Goal: Transaction & Acquisition: Book appointment/travel/reservation

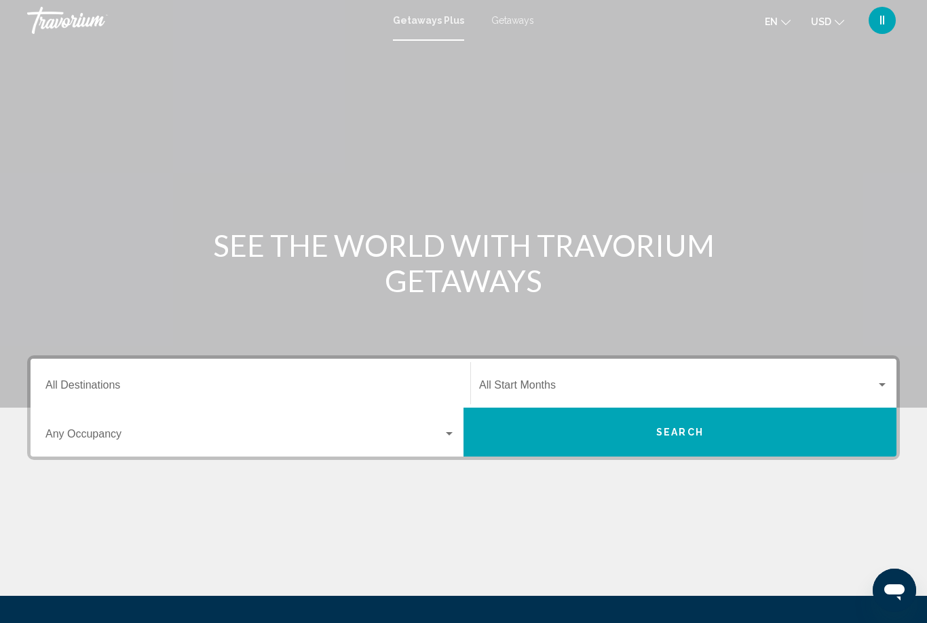
click at [513, 23] on span "Getaways" at bounding box center [513, 20] width 43 height 11
click at [155, 378] on div "Destination All Destinations" at bounding box center [250, 383] width 410 height 43
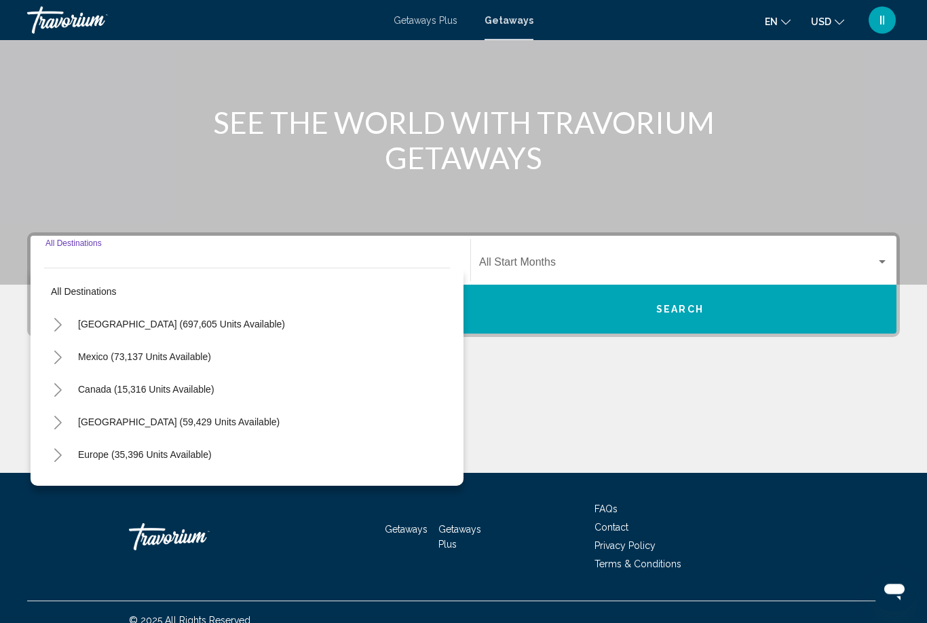
scroll to position [139, 0]
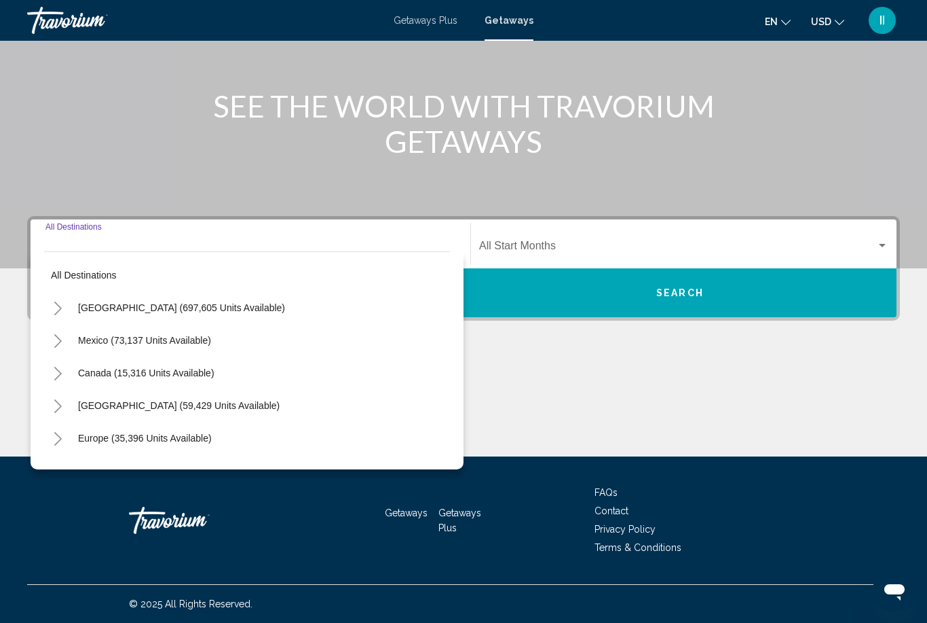
click at [56, 313] on icon "Toggle United States (697,605 units available)" at bounding box center [57, 308] width 7 height 14
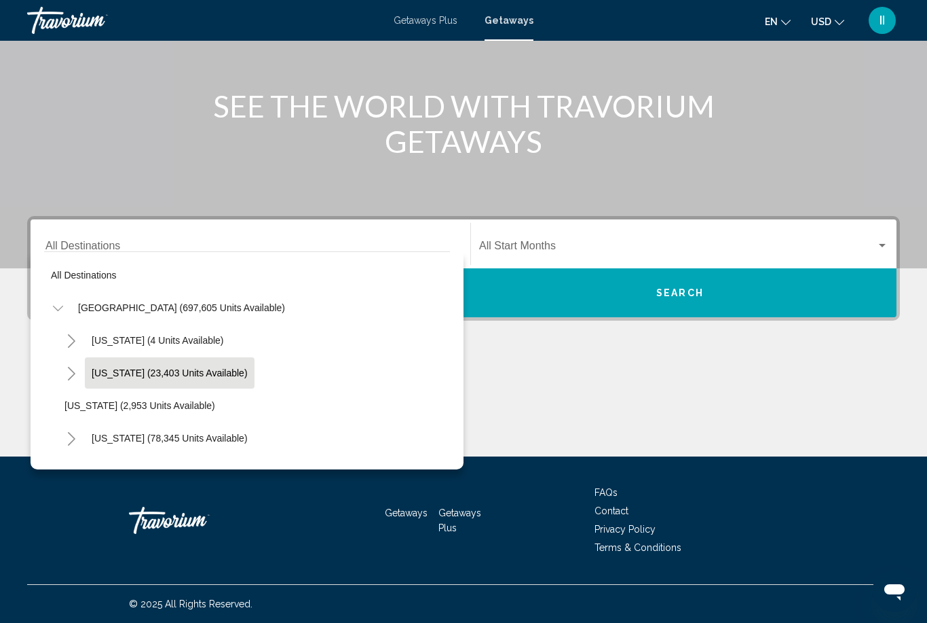
scroll to position [103, 0]
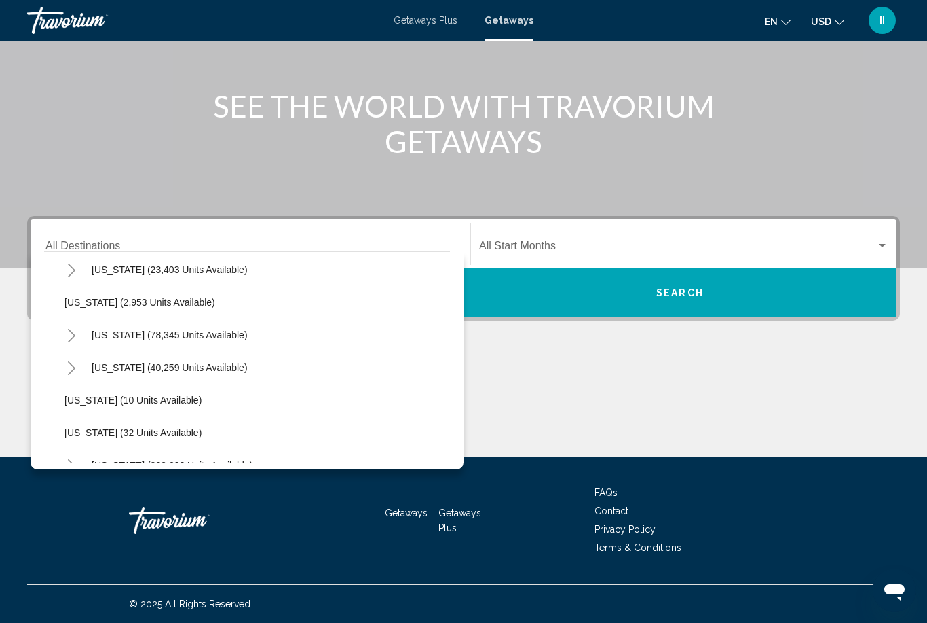
click at [71, 346] on button "Toggle California (78,345 units available)" at bounding box center [71, 334] width 27 height 27
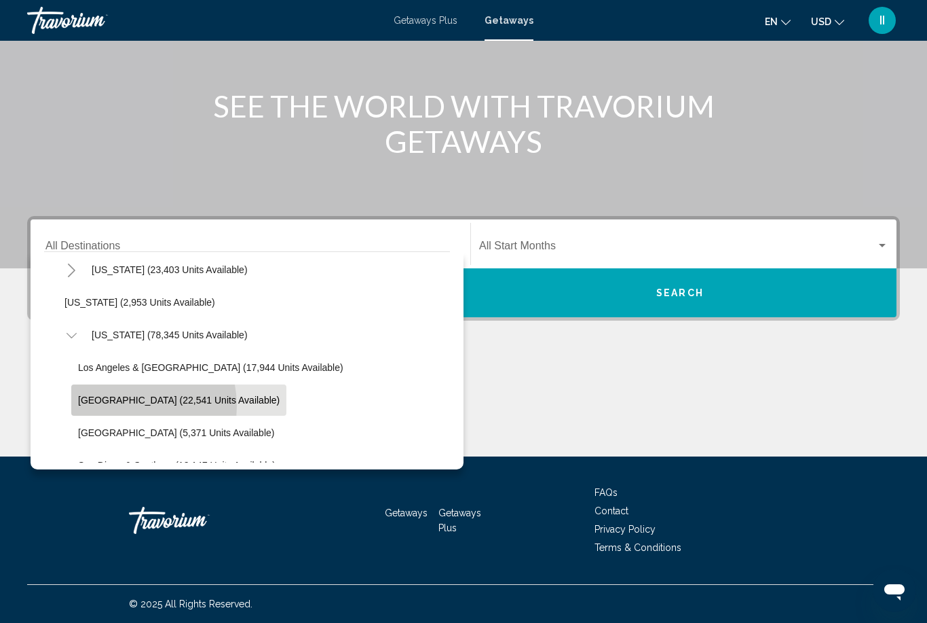
click at [114, 406] on button "Lake Tahoe (22,541 units available)" at bounding box center [178, 399] width 215 height 31
type input "**********"
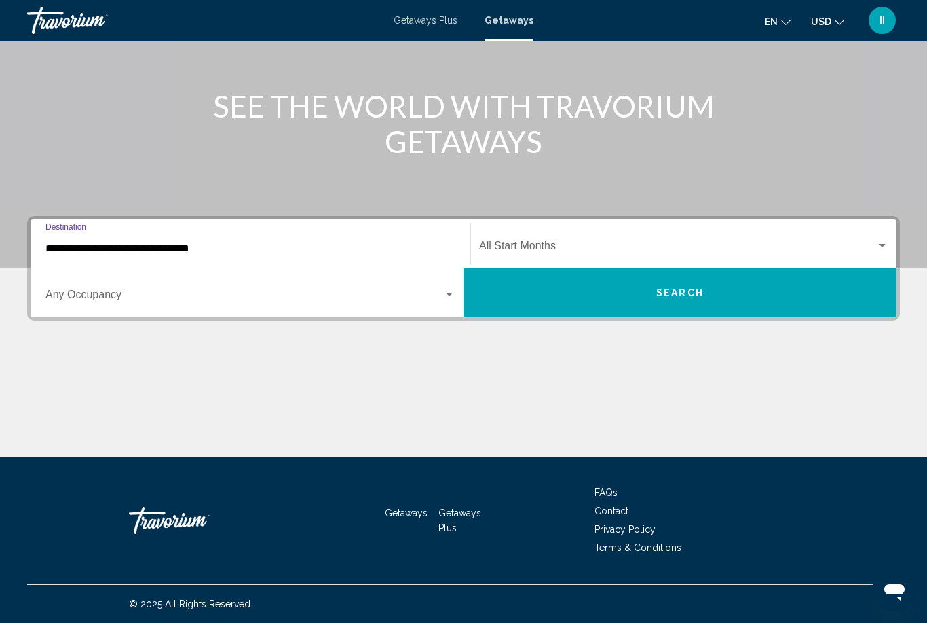
click at [554, 252] on span "Search widget" at bounding box center [677, 248] width 397 height 12
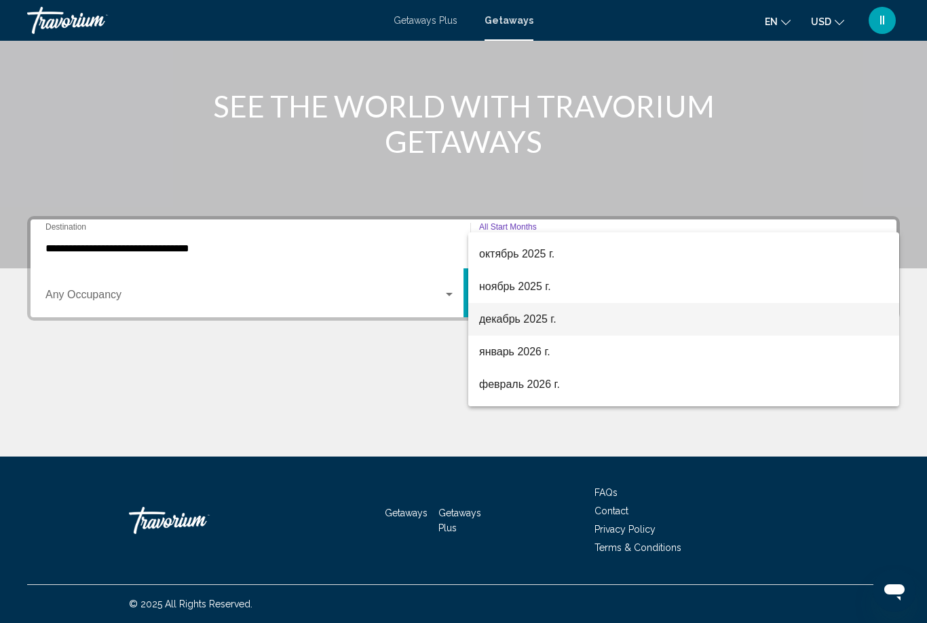
scroll to position [61, 0]
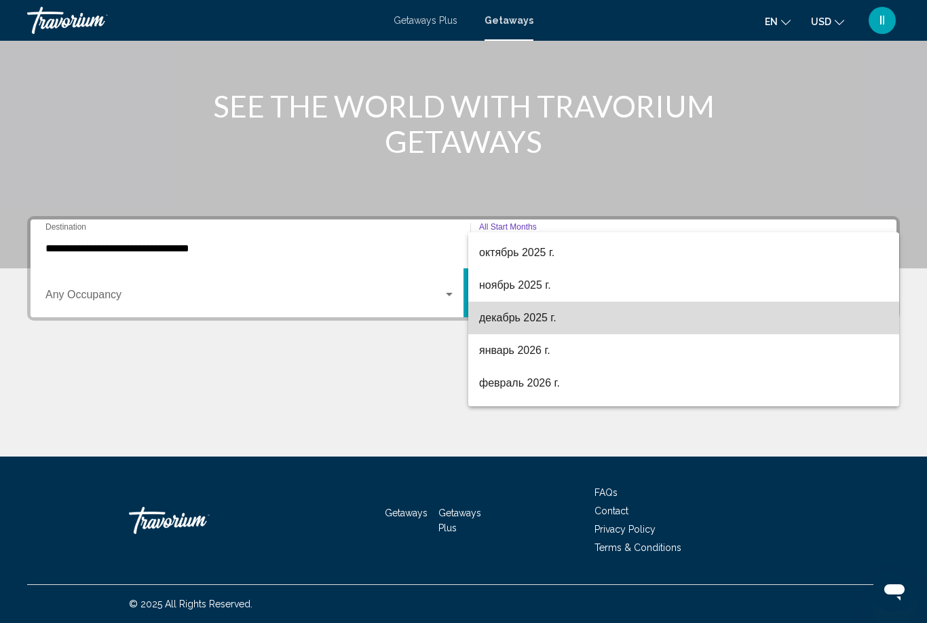
click at [523, 327] on span "декабрь 2025 г." at bounding box center [683, 317] width 409 height 33
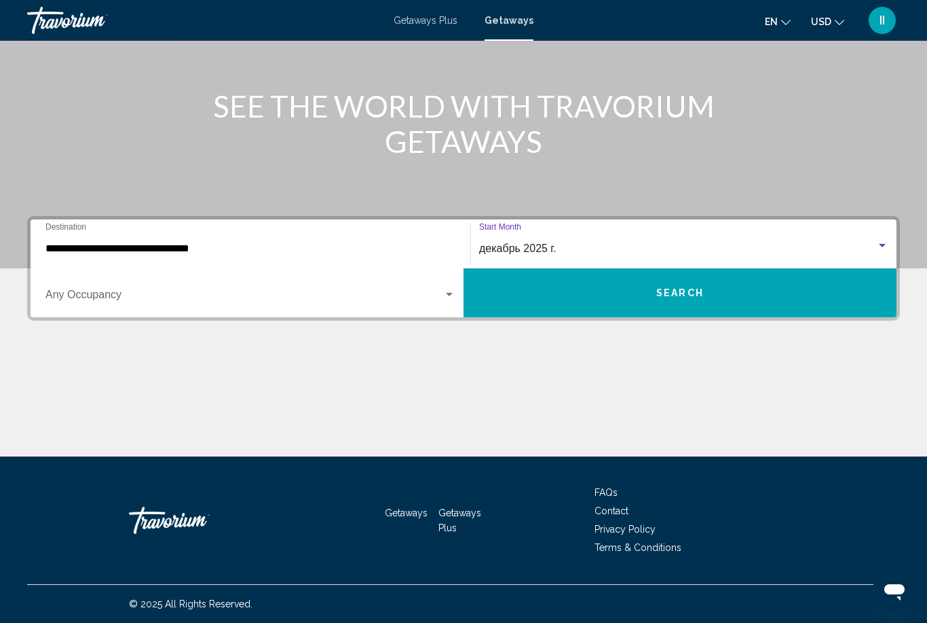
click at [574, 284] on button "Search" at bounding box center [680, 292] width 433 height 49
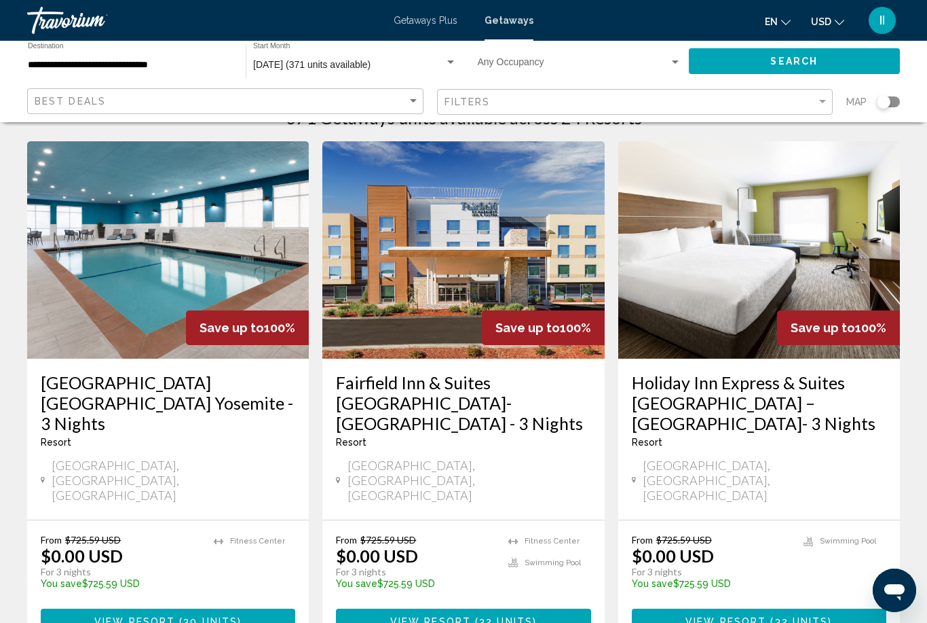
scroll to position [41, 0]
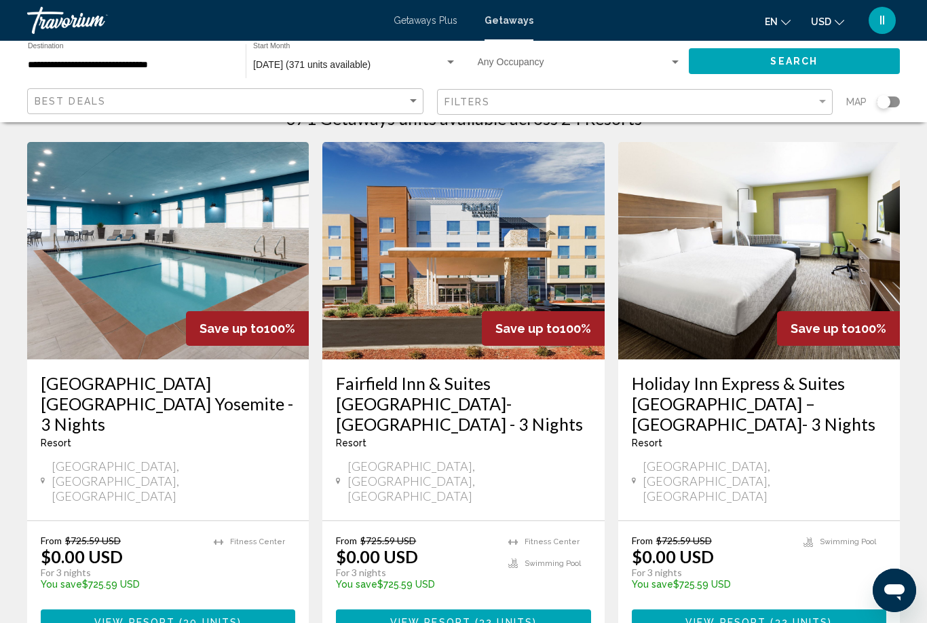
click at [201, 609] on button "View Resort ( 30 units )" at bounding box center [168, 621] width 255 height 25
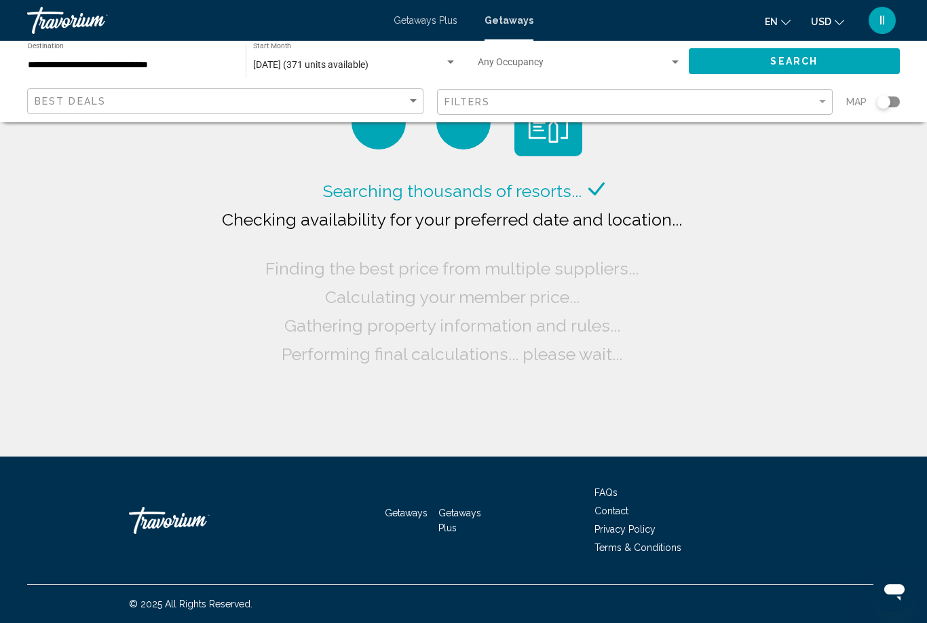
click at [177, 60] on input "**********" at bounding box center [130, 65] width 204 height 11
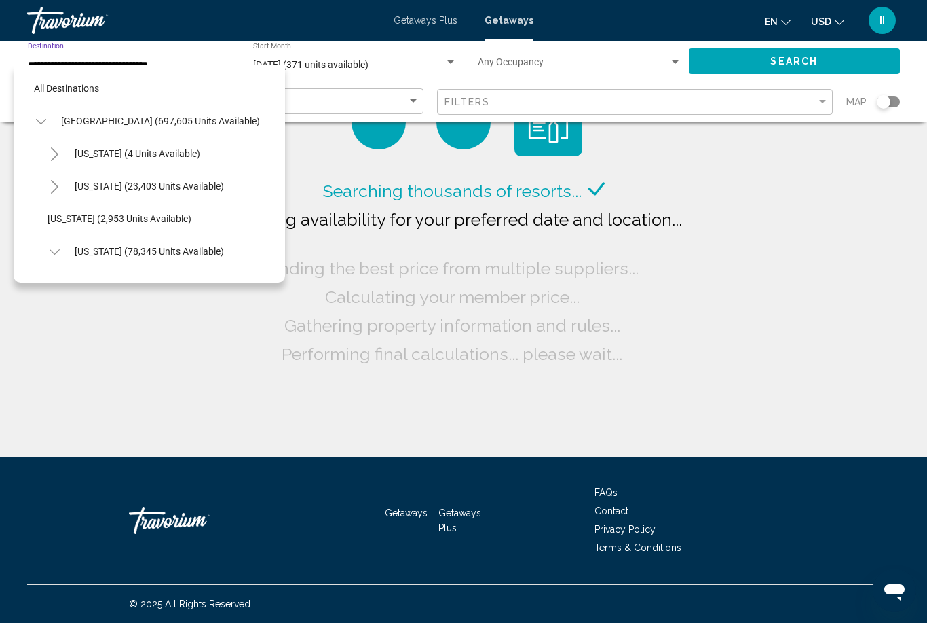
scroll to position [146, 0]
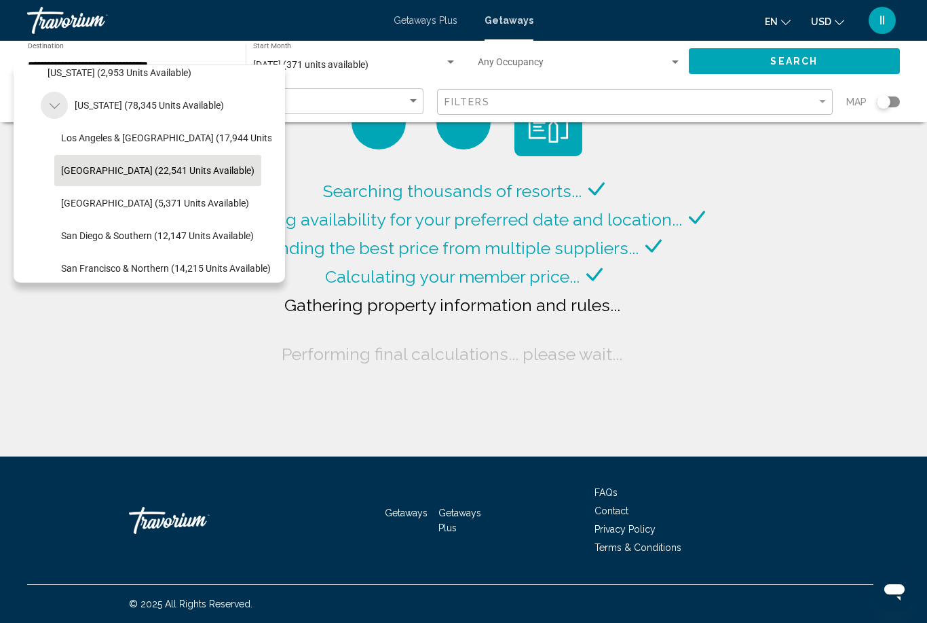
click at [57, 109] on icon "Toggle California (78,345 units available)" at bounding box center [55, 106] width 10 height 14
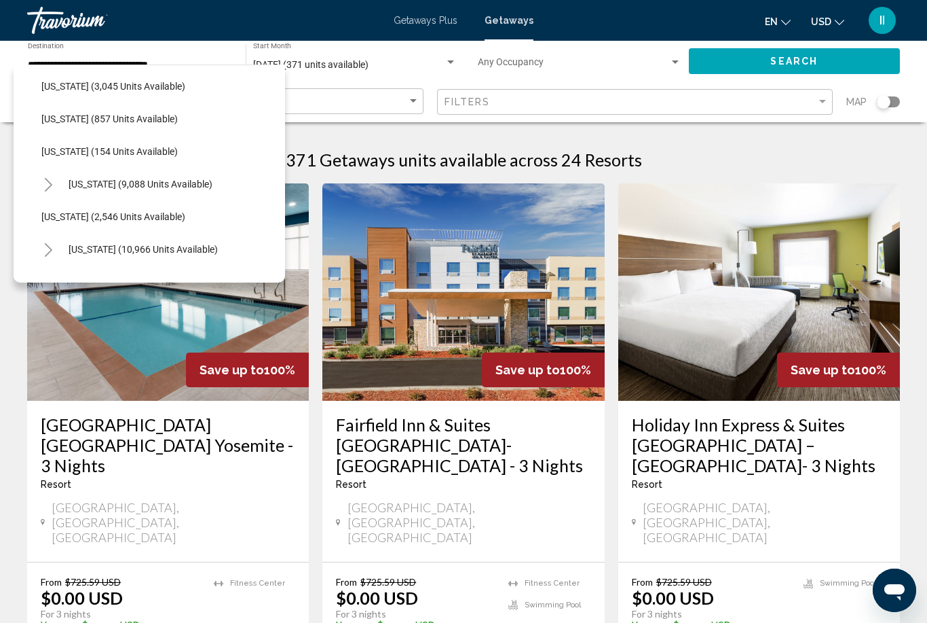
scroll to position [731, 7]
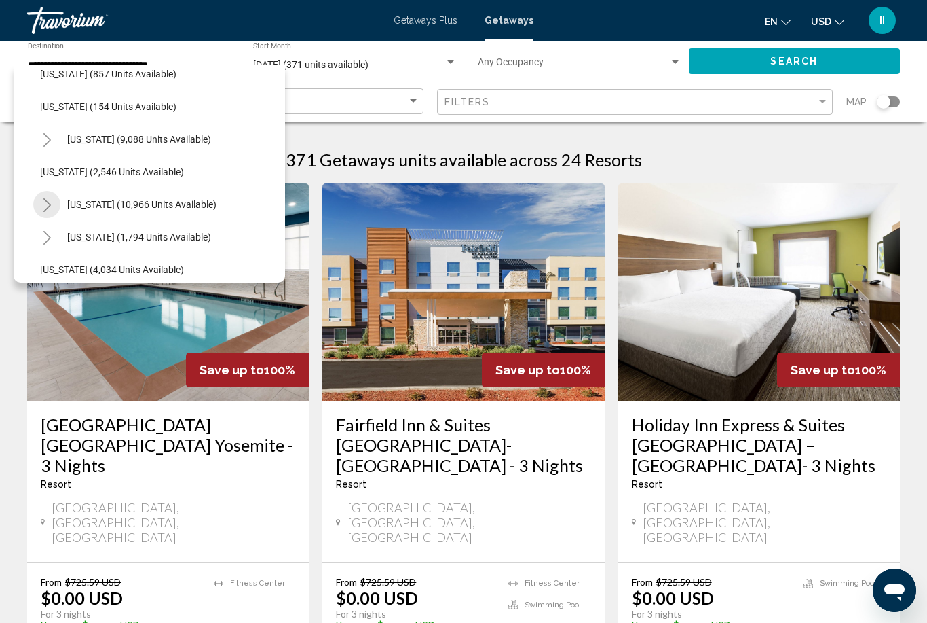
click at [49, 208] on icon "Toggle Nevada (10,966 units available)" at bounding box center [47, 205] width 10 height 14
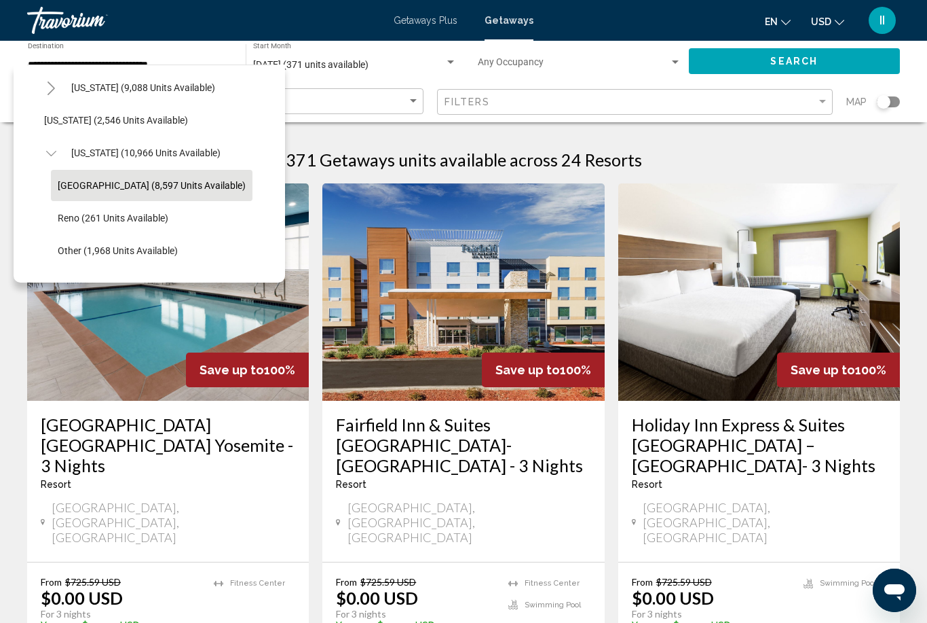
scroll to position [760, 3]
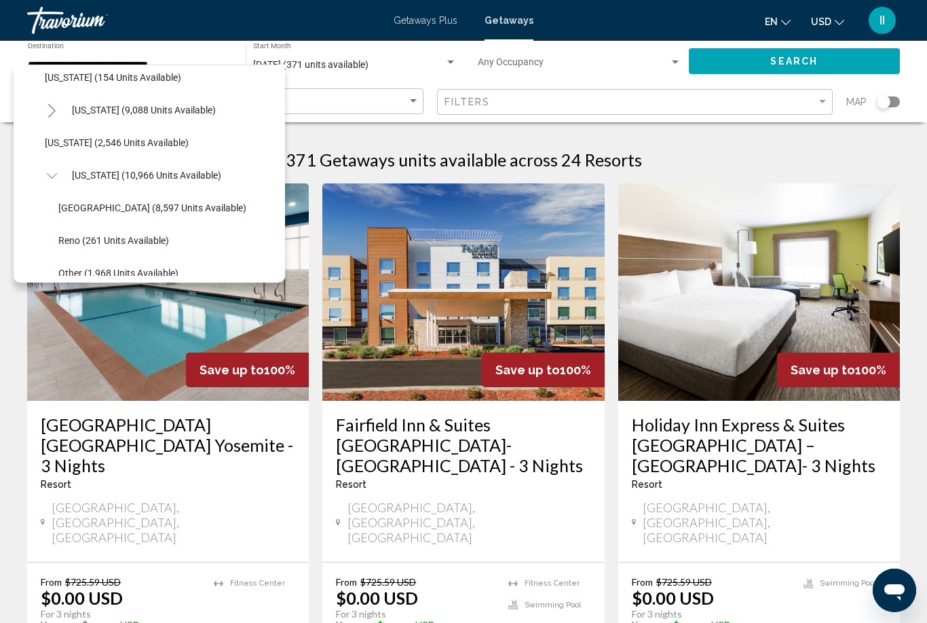
click at [99, 176] on span "Nevada (10,966 units available)" at bounding box center [146, 175] width 149 height 11
type input "**********"
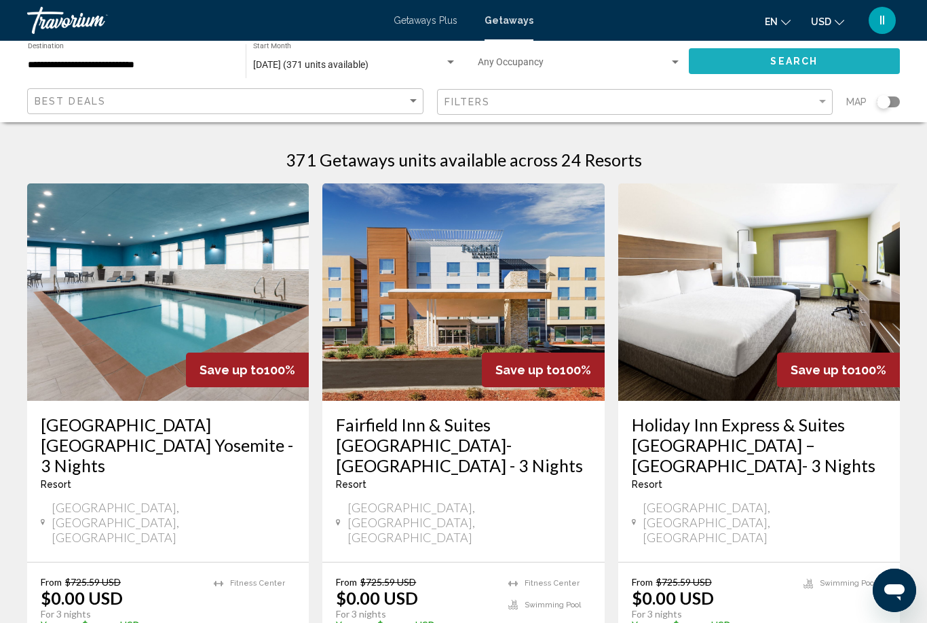
click at [722, 59] on button "Search" at bounding box center [795, 60] width 212 height 25
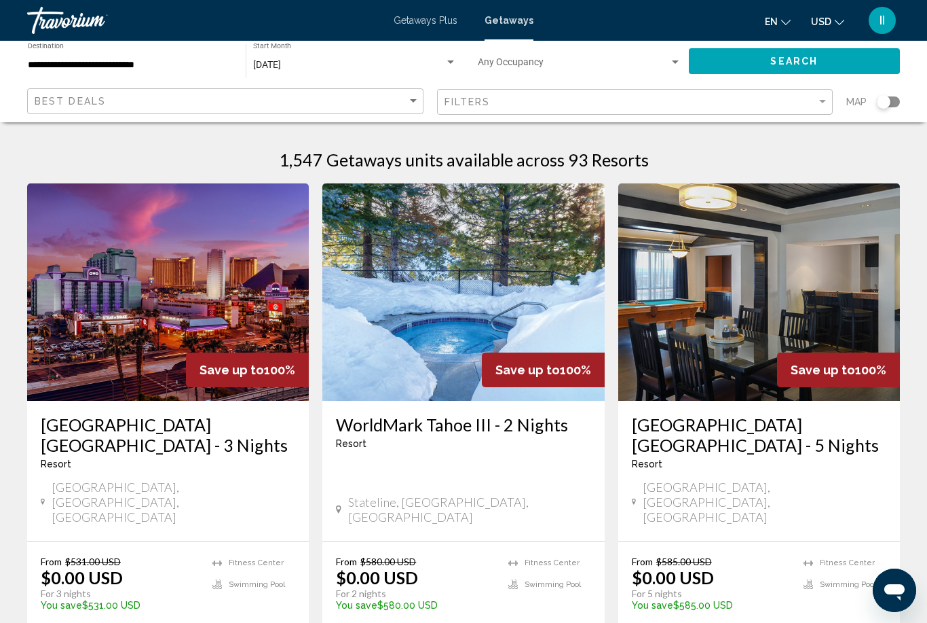
click at [474, 107] on div "Filters" at bounding box center [637, 102] width 385 height 25
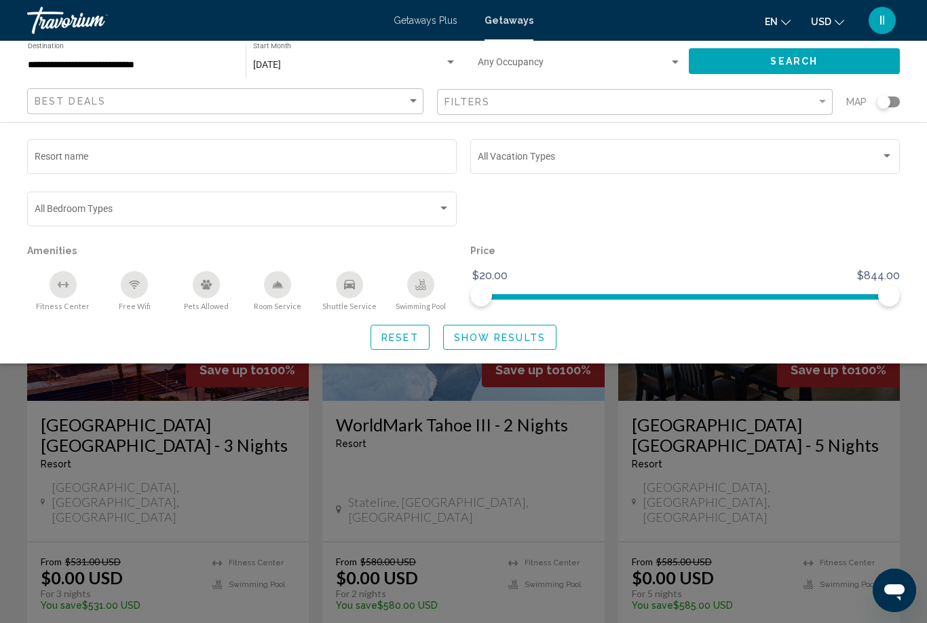
click at [552, 202] on div "Search widget" at bounding box center [685, 215] width 443 height 52
click at [920, 458] on div "Search widget" at bounding box center [463, 413] width 927 height 419
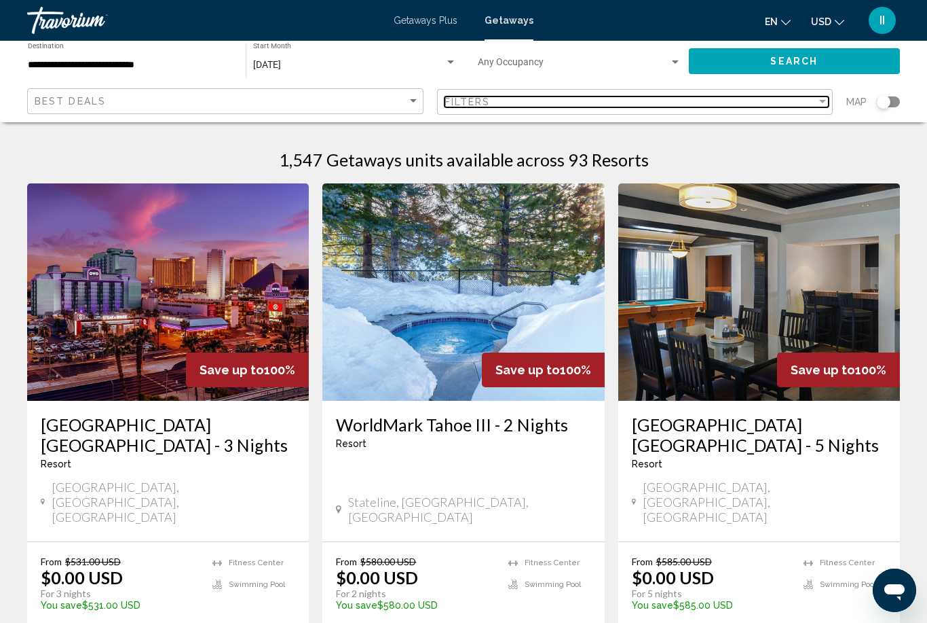
click at [460, 97] on span "Filters" at bounding box center [468, 101] width 46 height 11
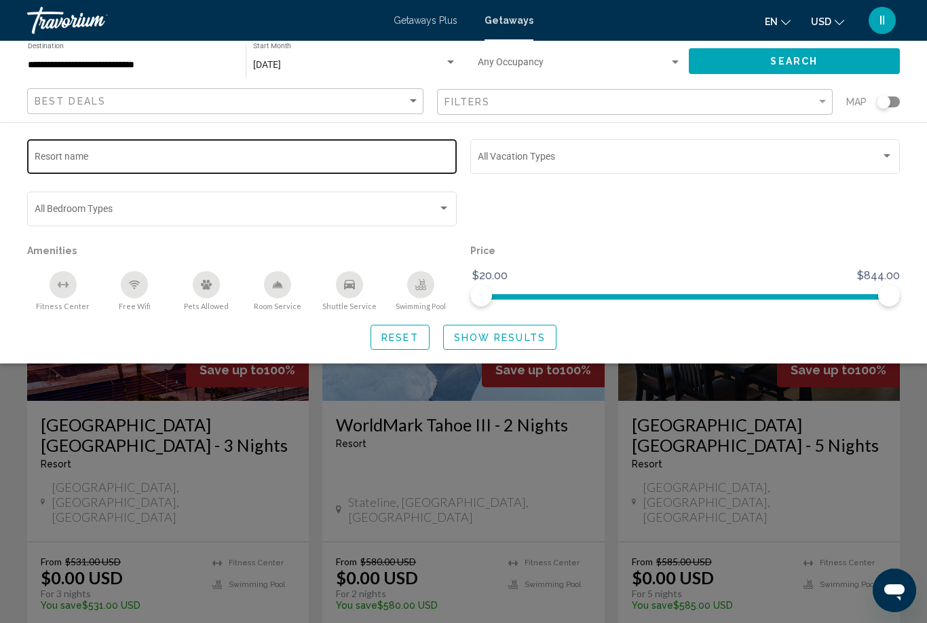
click at [252, 152] on div "Resort name" at bounding box center [243, 154] width 416 height 37
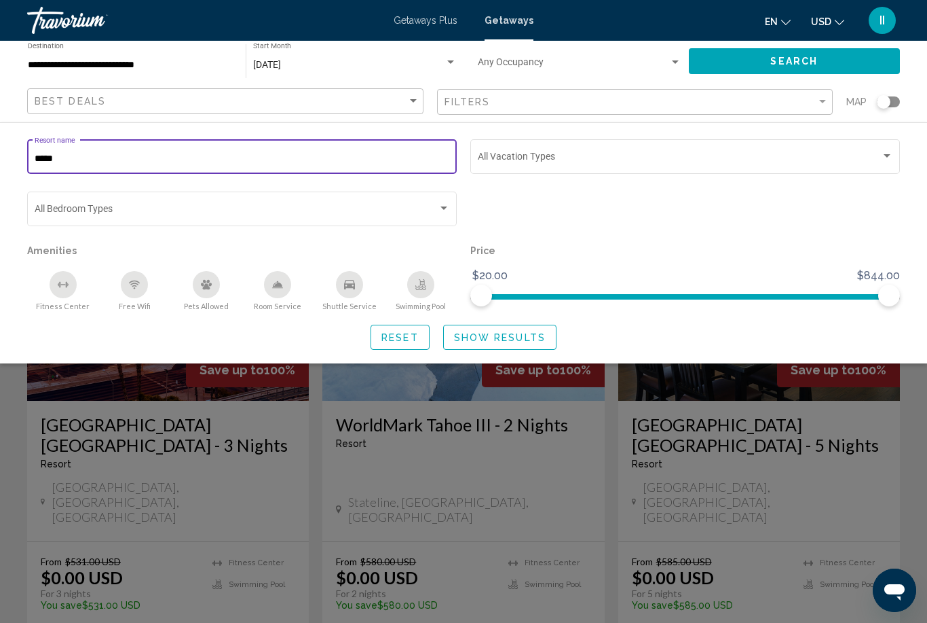
type input "*****"
click at [525, 337] on span "Show Results" at bounding box center [500, 337] width 92 height 11
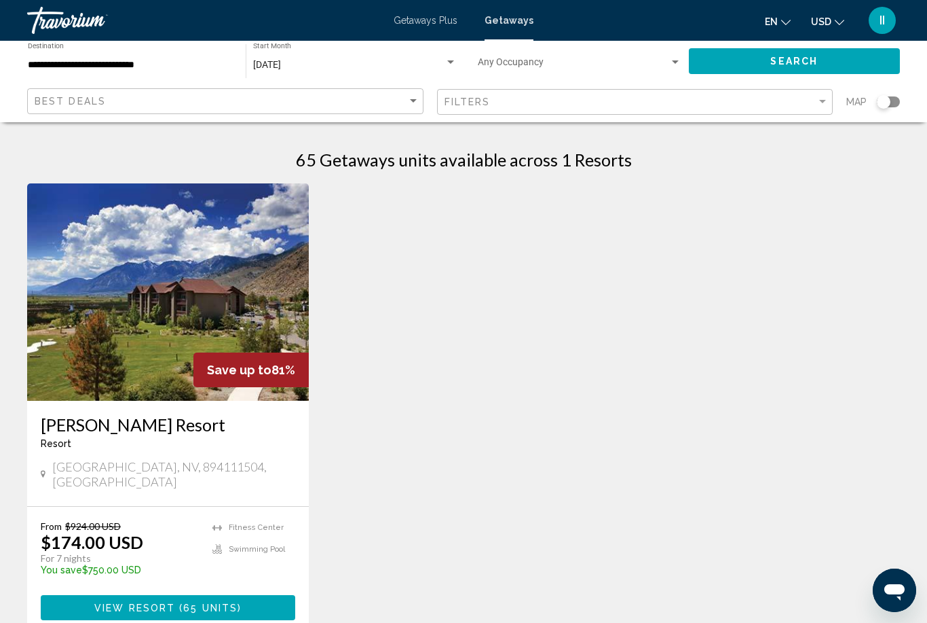
click at [143, 602] on span "View Resort" at bounding box center [134, 607] width 81 height 11
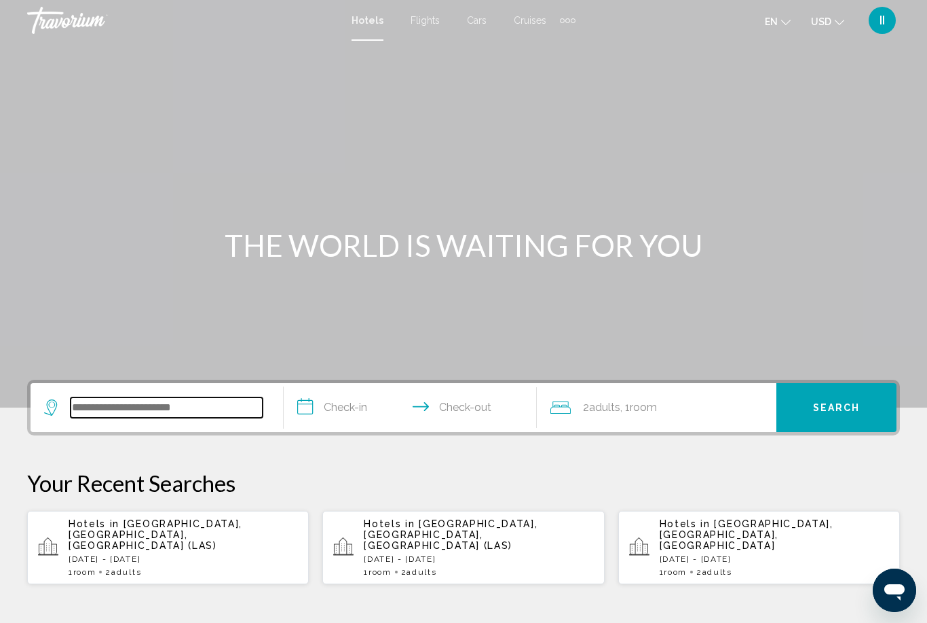
click at [188, 405] on input "Search widget" at bounding box center [167, 407] width 192 height 20
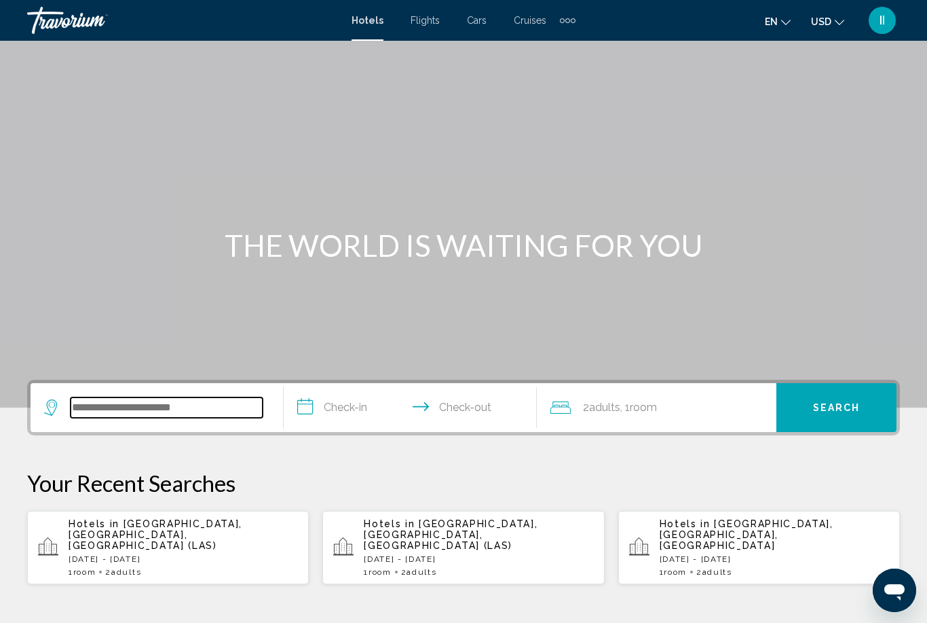
scroll to position [289, 0]
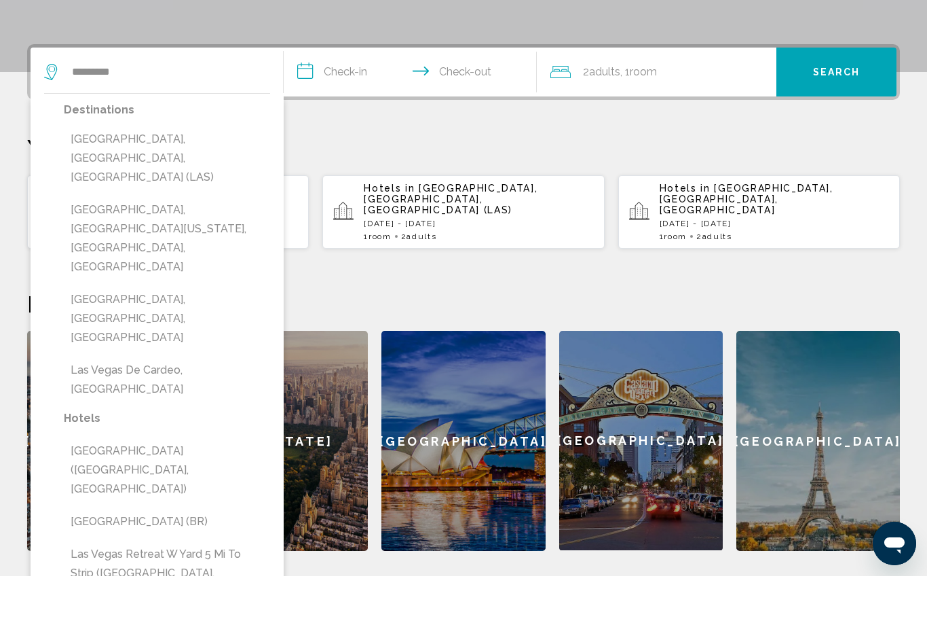
drag, startPoint x: 188, startPoint y: 406, endPoint x: -1, endPoint y: -336, distance: 765.7
click at [0, 0] on html "**********" at bounding box center [463, 22] width 927 height 623
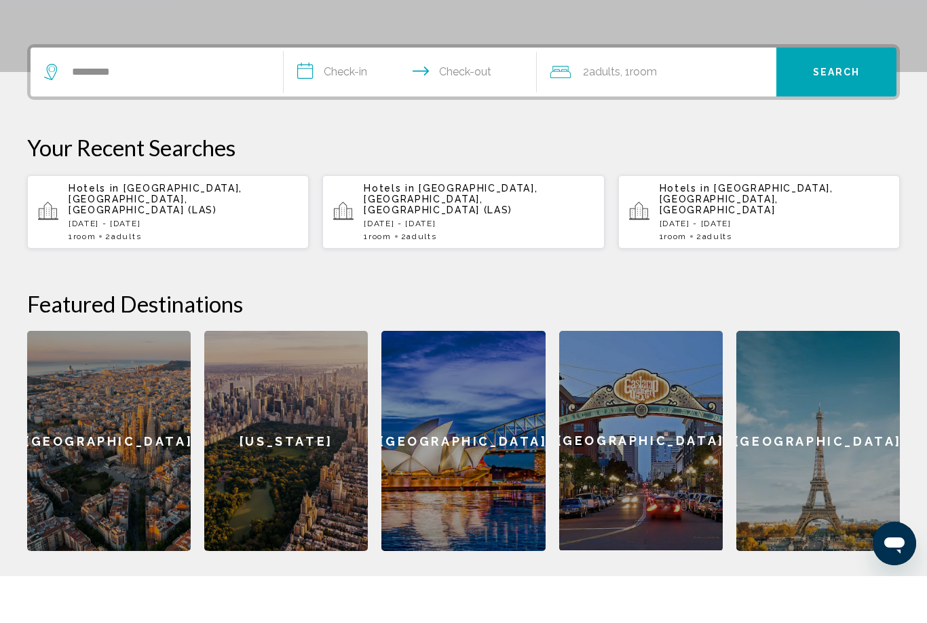
scroll to position [335, 0]
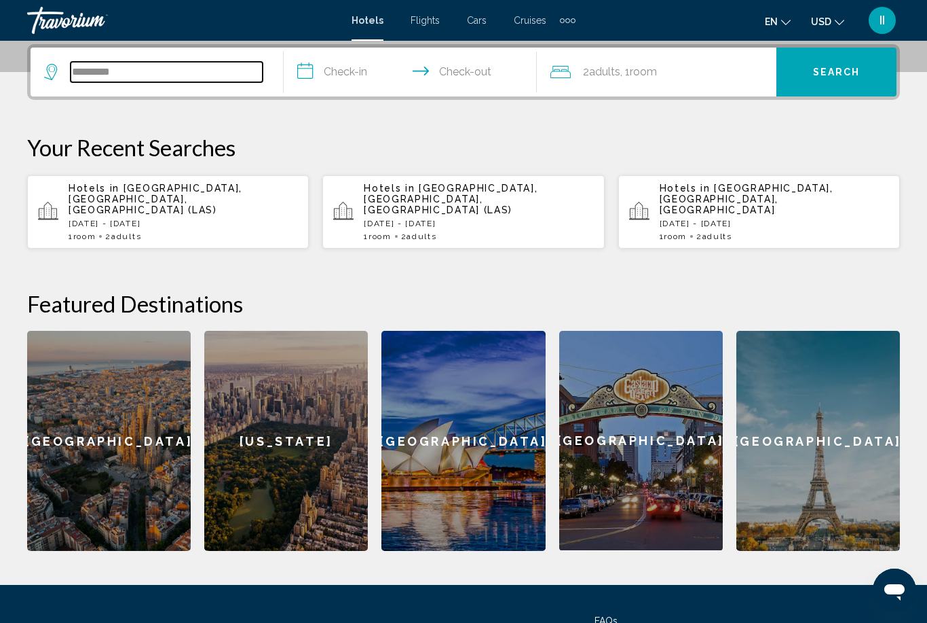
click at [173, 62] on input "*********" at bounding box center [167, 72] width 192 height 20
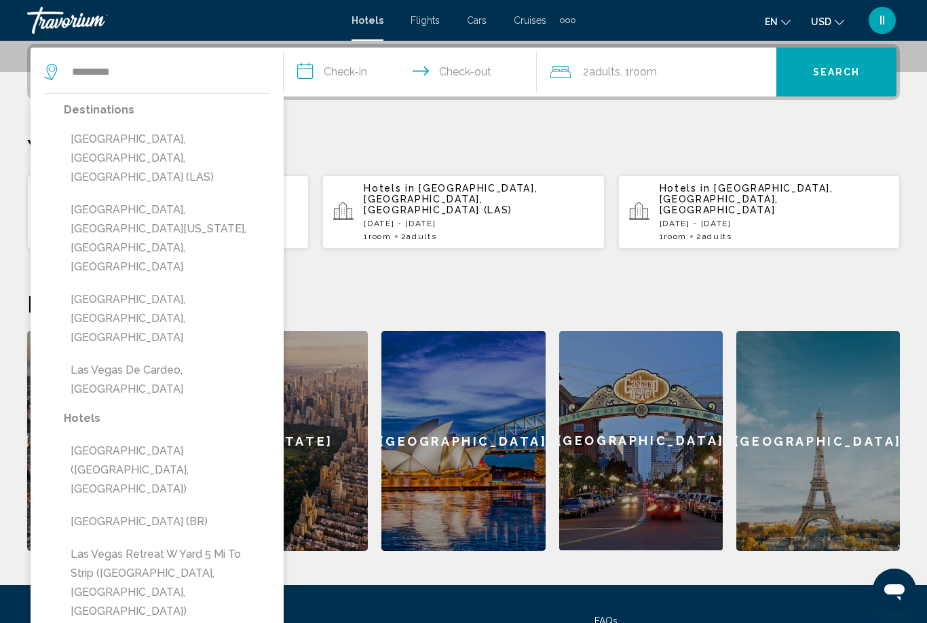
click at [146, 143] on button "[GEOGRAPHIC_DATA], [GEOGRAPHIC_DATA], [GEOGRAPHIC_DATA] (LAS)" at bounding box center [167, 158] width 206 height 64
type input "**********"
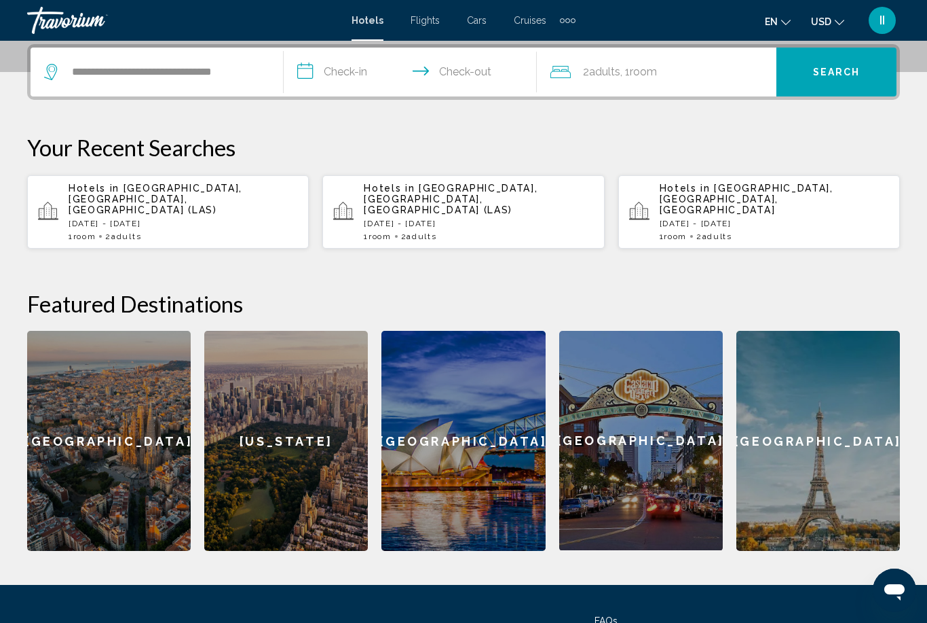
click at [333, 80] on input "**********" at bounding box center [413, 74] width 259 height 53
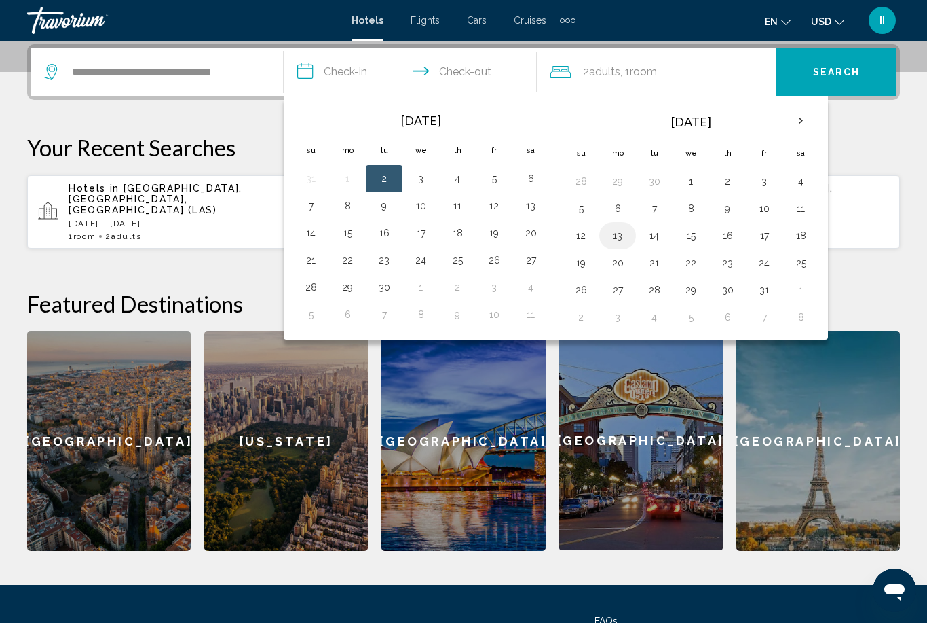
click at [618, 238] on button "13" at bounding box center [618, 235] width 22 height 19
click at [729, 236] on button "16" at bounding box center [728, 235] width 22 height 19
type input "**********"
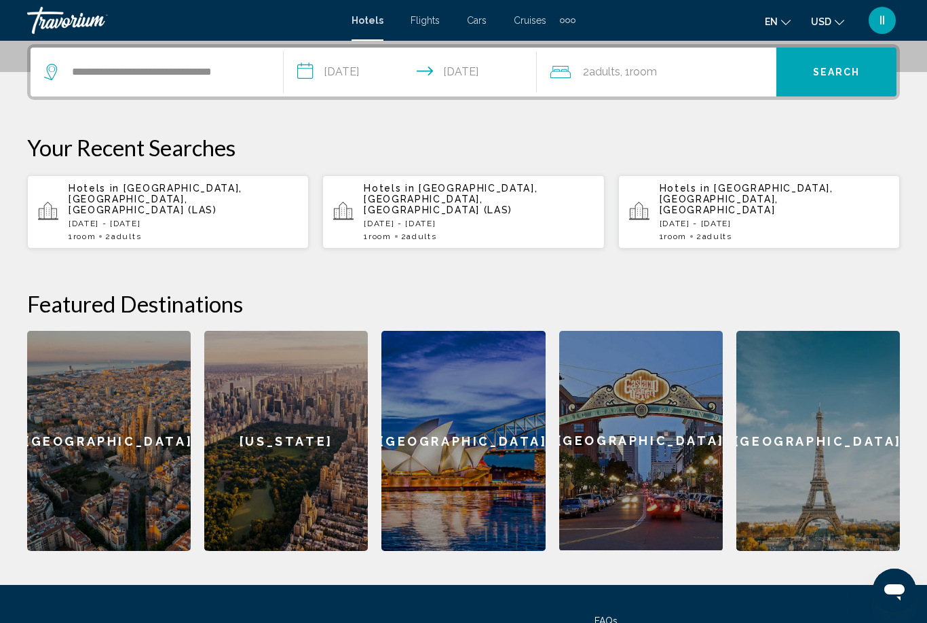
click at [841, 81] on button "Search" at bounding box center [837, 72] width 120 height 49
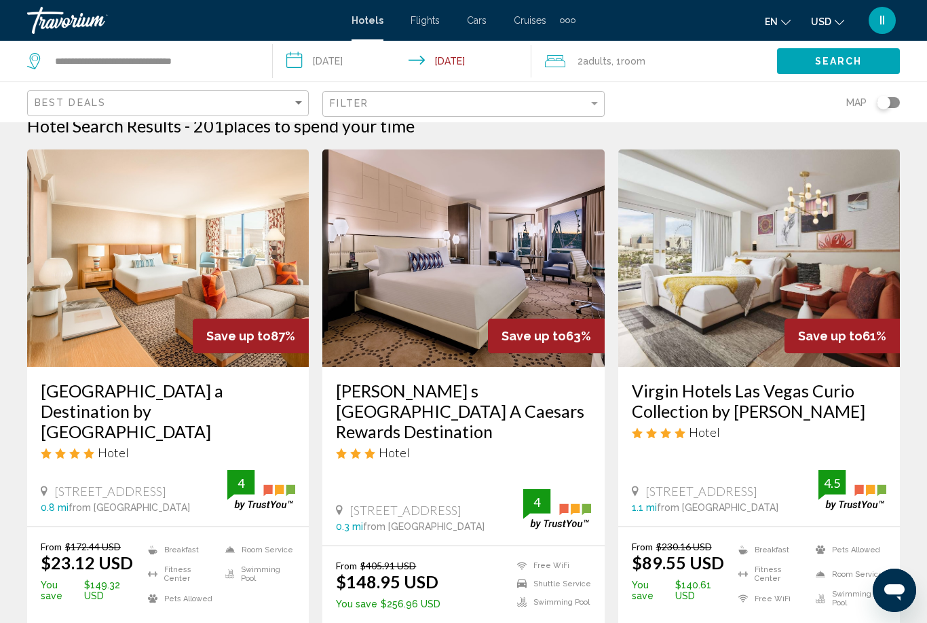
scroll to position [22, 0]
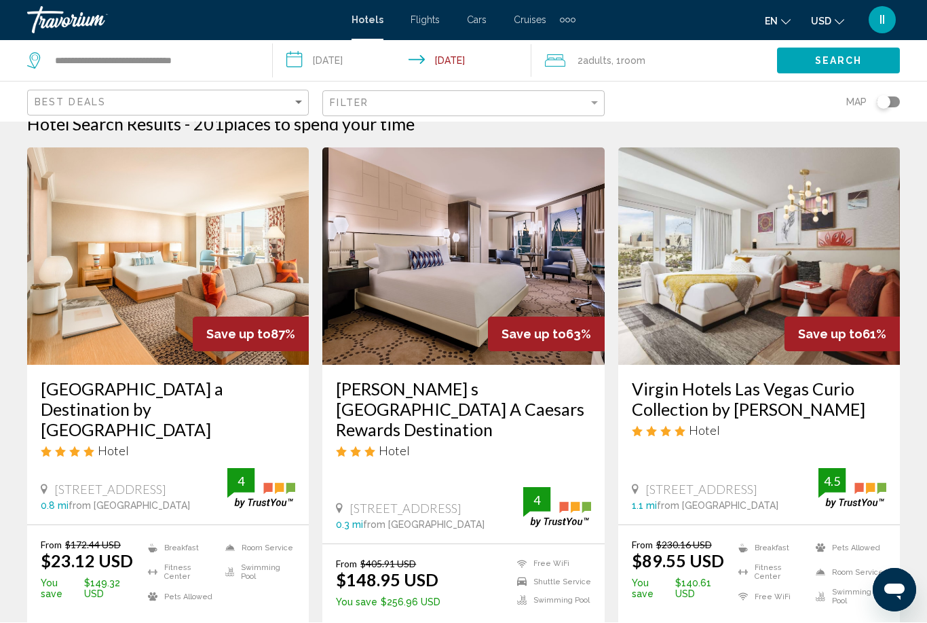
click at [610, 66] on span "Adults" at bounding box center [597, 61] width 29 height 11
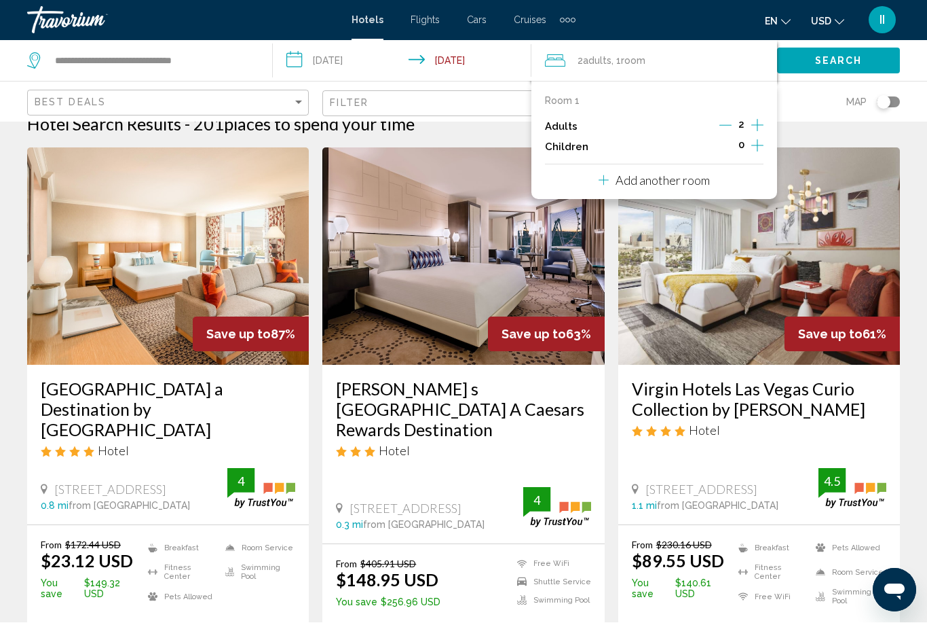
scroll to position [22, 0]
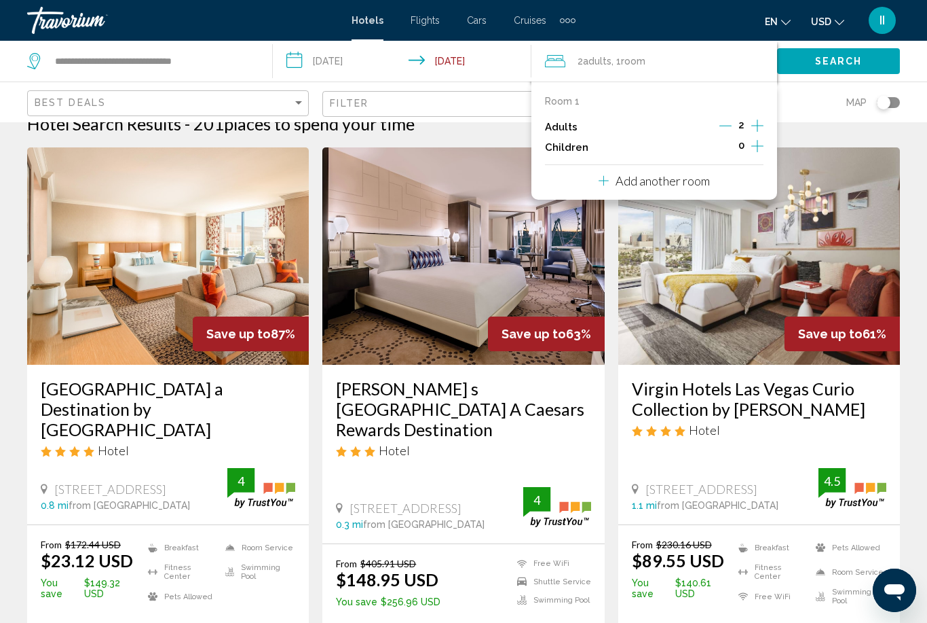
click at [601, 177] on icon "Travelers: 2 adults, 0 children" at bounding box center [604, 180] width 10 height 16
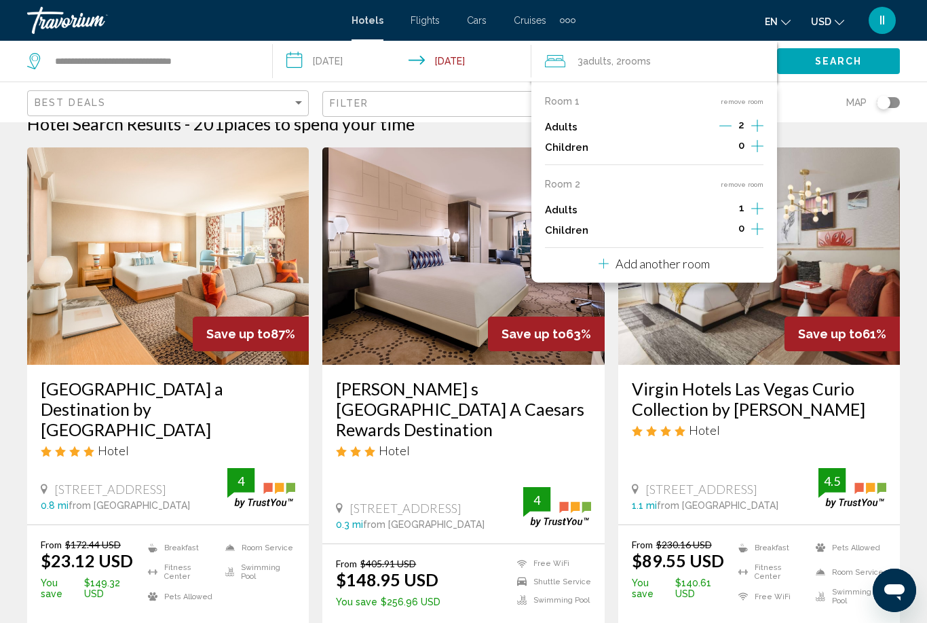
click at [640, 263] on p "Add another room" at bounding box center [663, 263] width 94 height 15
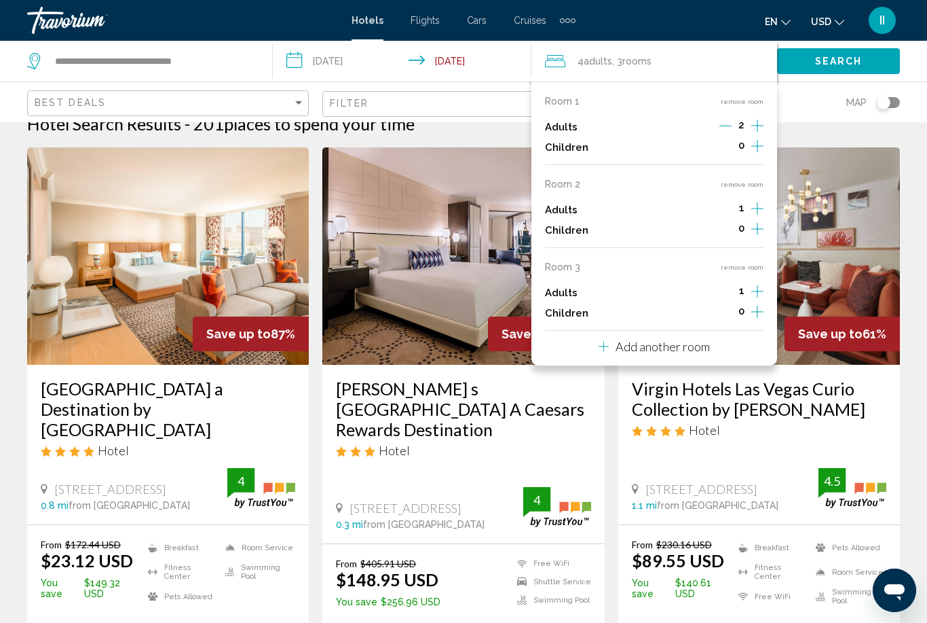
click at [648, 339] on p "Add another room" at bounding box center [663, 346] width 94 height 15
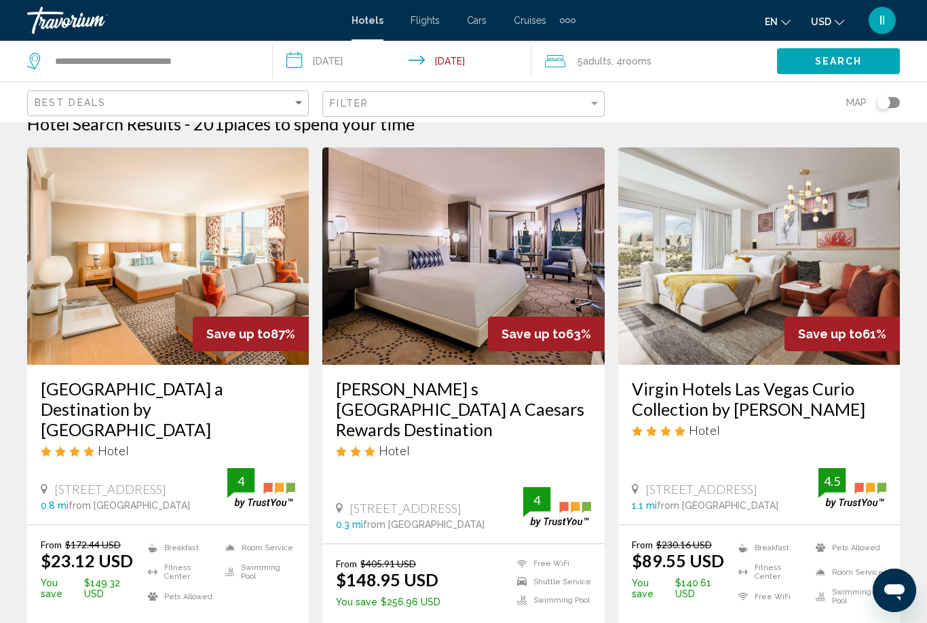
click at [680, 50] on div "5 Adult Adults , 4 Room rooms" at bounding box center [661, 61] width 232 height 41
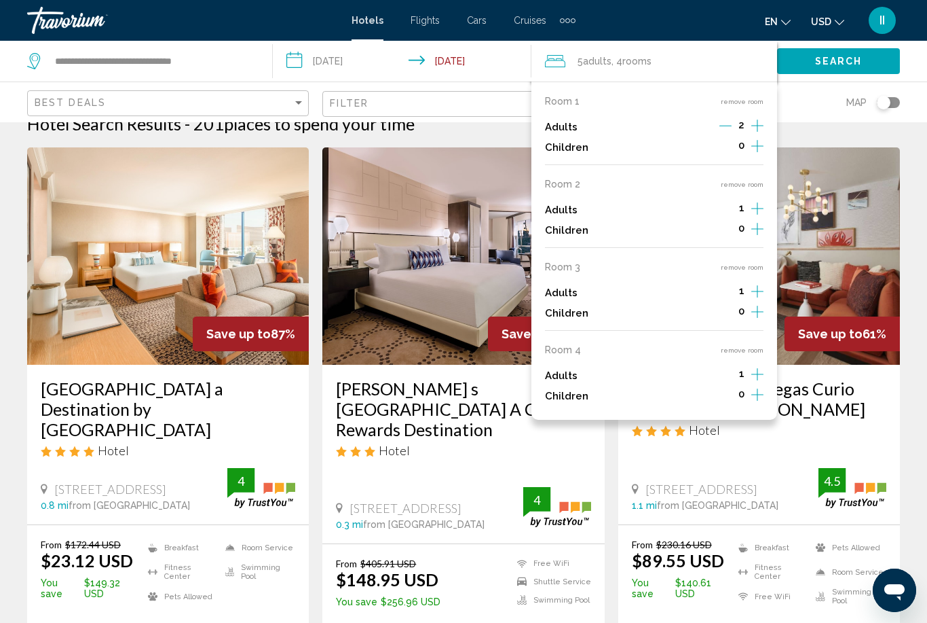
click at [727, 346] on button "remove room" at bounding box center [742, 350] width 43 height 9
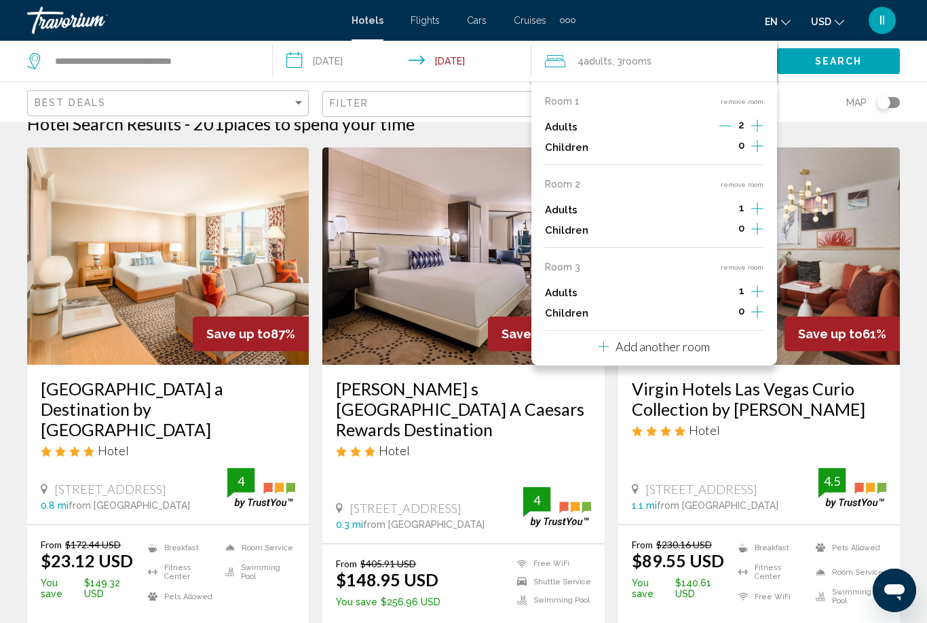
click at [733, 264] on button "remove room" at bounding box center [742, 267] width 43 height 9
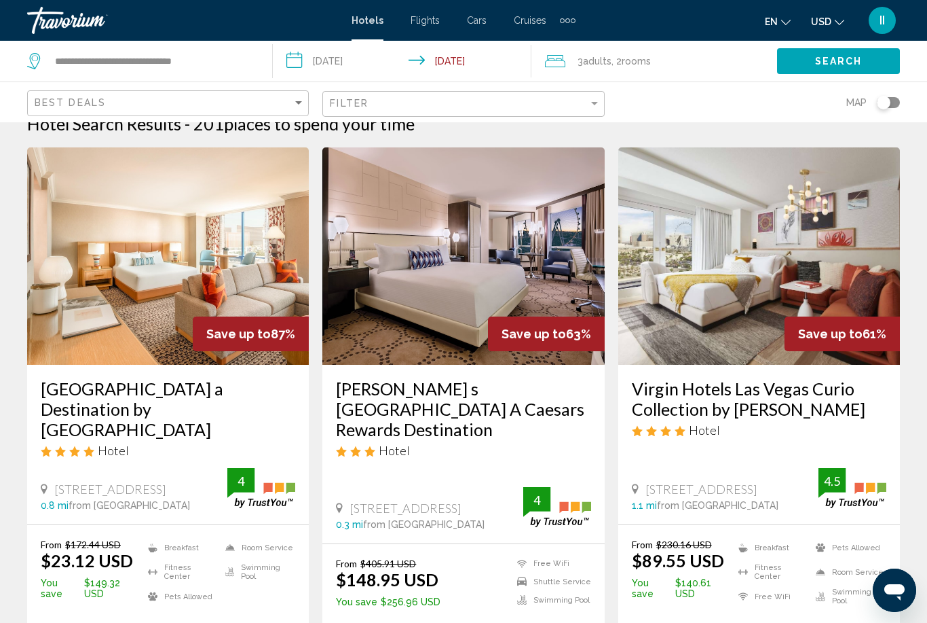
click at [684, 64] on div "3 Adult Adults , 2 Room rooms" at bounding box center [661, 61] width 232 height 19
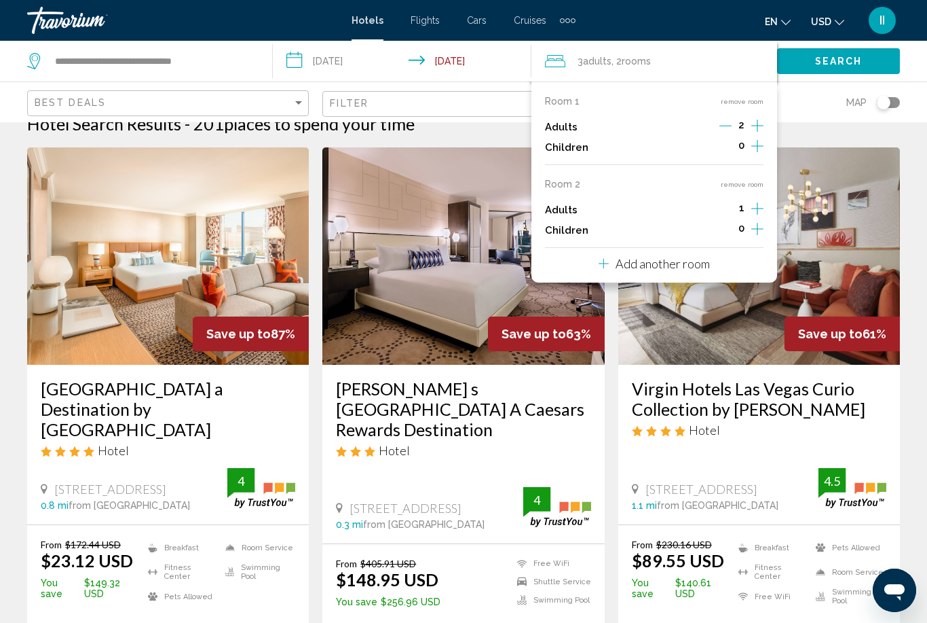
click at [750, 181] on button "remove room" at bounding box center [742, 184] width 43 height 9
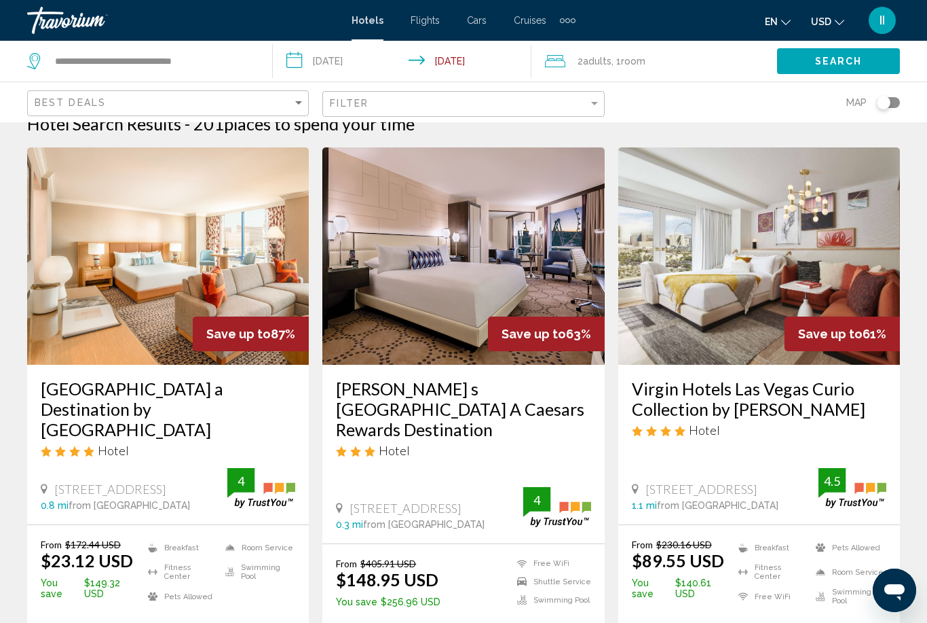
drag, startPoint x: 35, startPoint y: 376, endPoint x: 1, endPoint y: 361, distance: 37.7
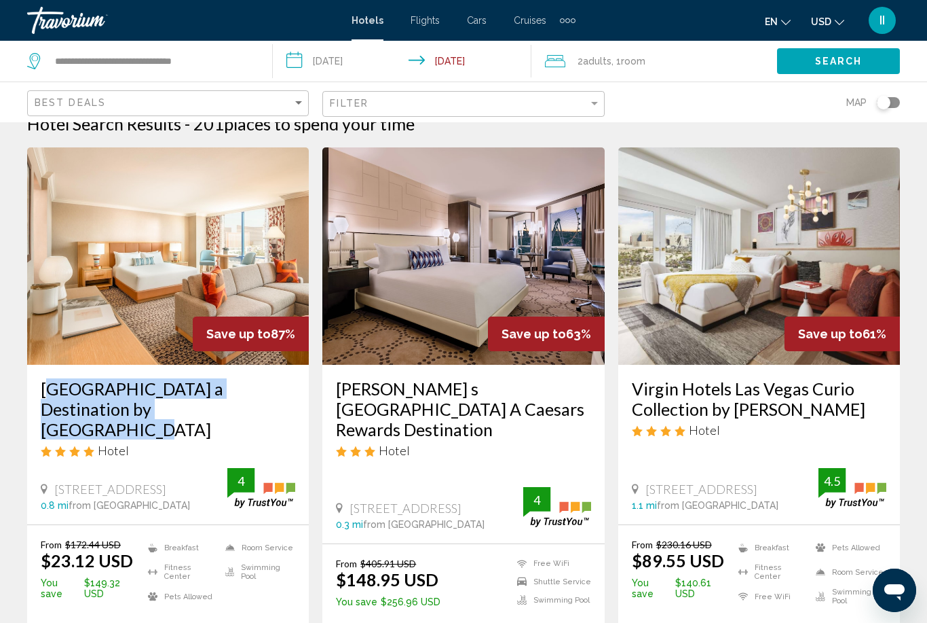
drag, startPoint x: 35, startPoint y: 376, endPoint x: 162, endPoint y: 402, distance: 129.6
click at [162, 402] on div "Rio Hotel & Casino a Destination by Hyatt Hotel Hotel 3700 W Flamingo Rd, Las V…" at bounding box center [168, 445] width 282 height 160
copy h3 "Rio Hotel & Casino a Destination by Hyatt Hotel"
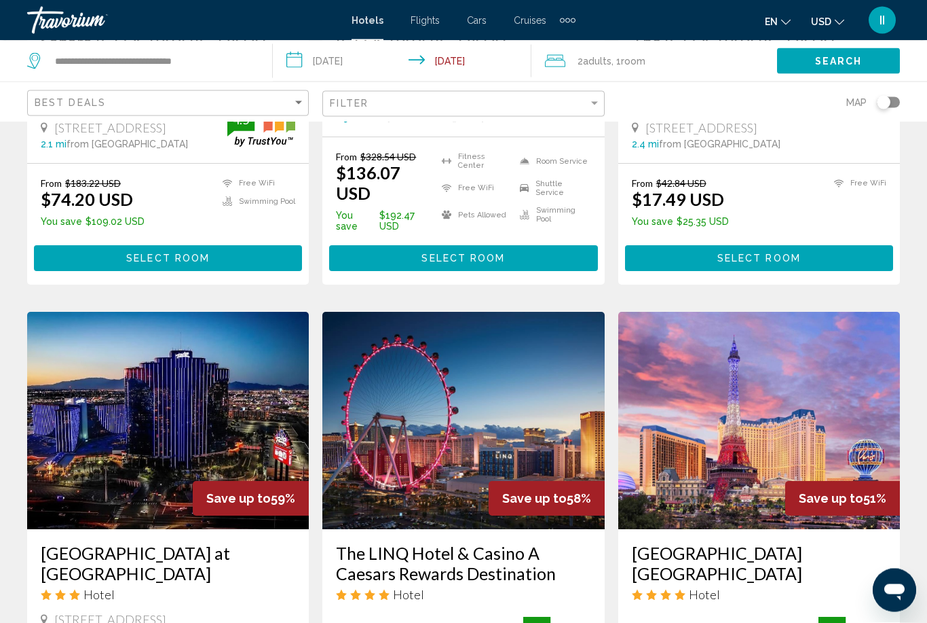
scroll to position [1775, 0]
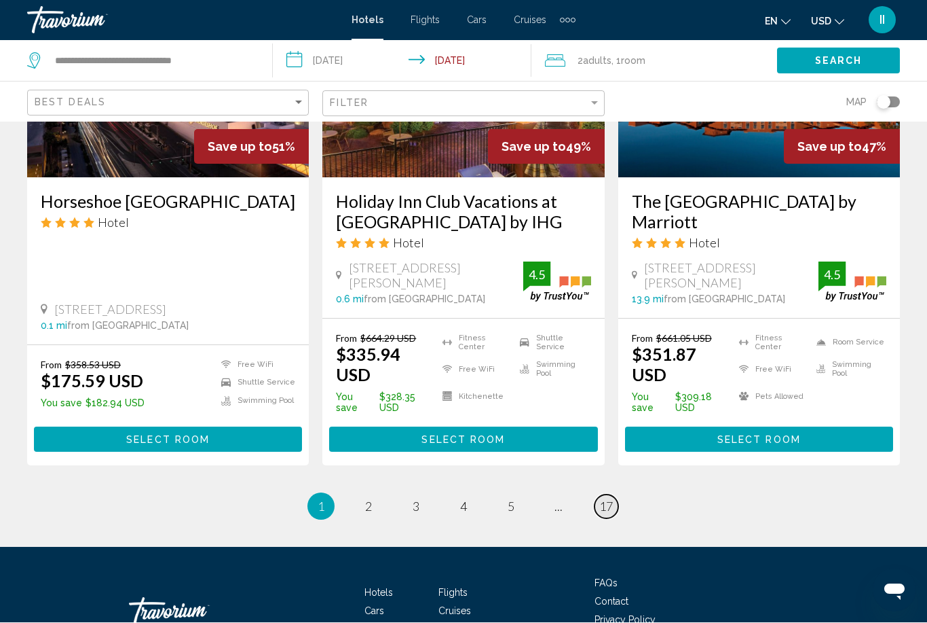
click at [606, 499] on span "17" at bounding box center [606, 506] width 14 height 15
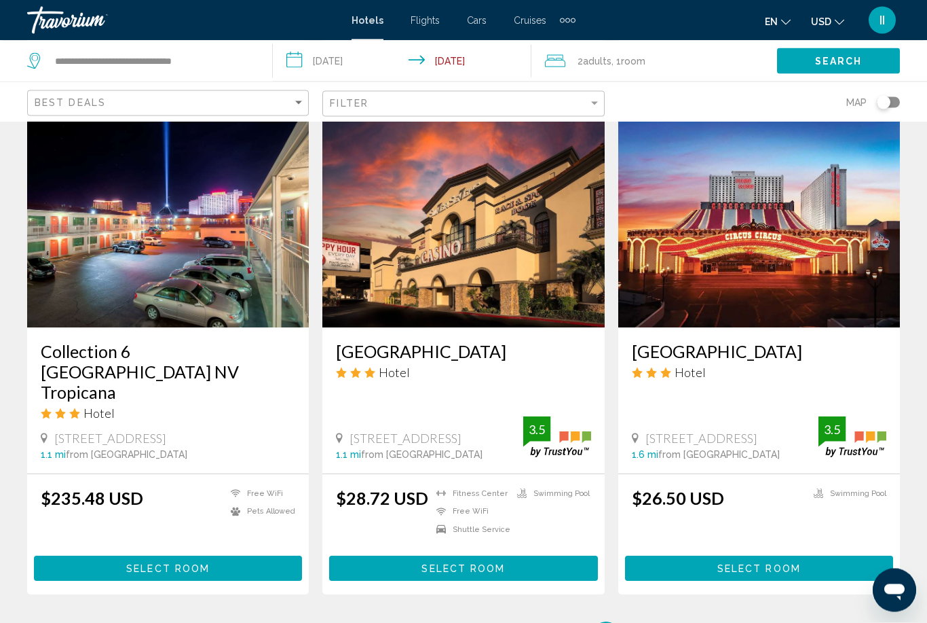
scroll to position [1212, 0]
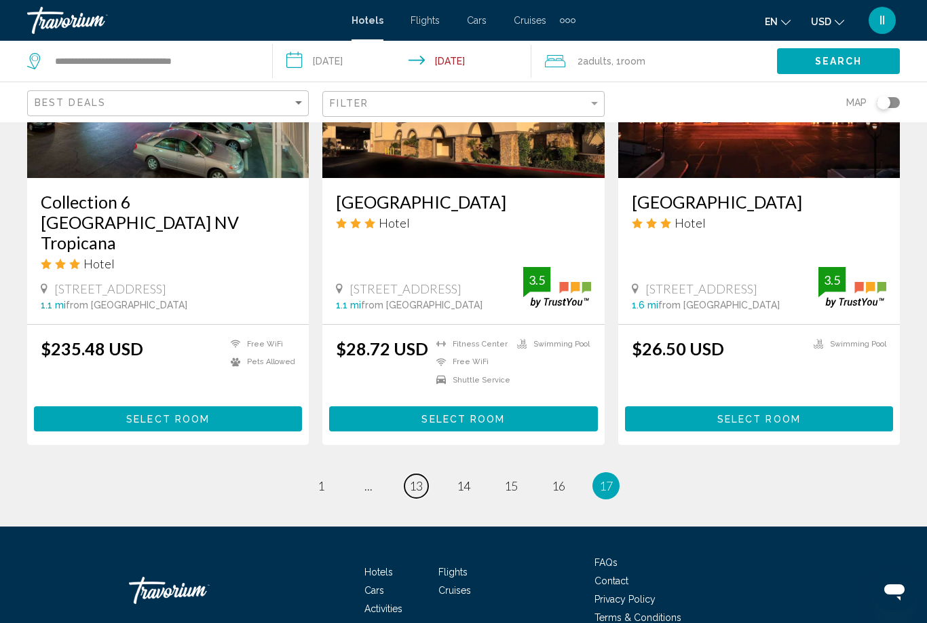
click at [420, 478] on span "13" at bounding box center [416, 485] width 14 height 15
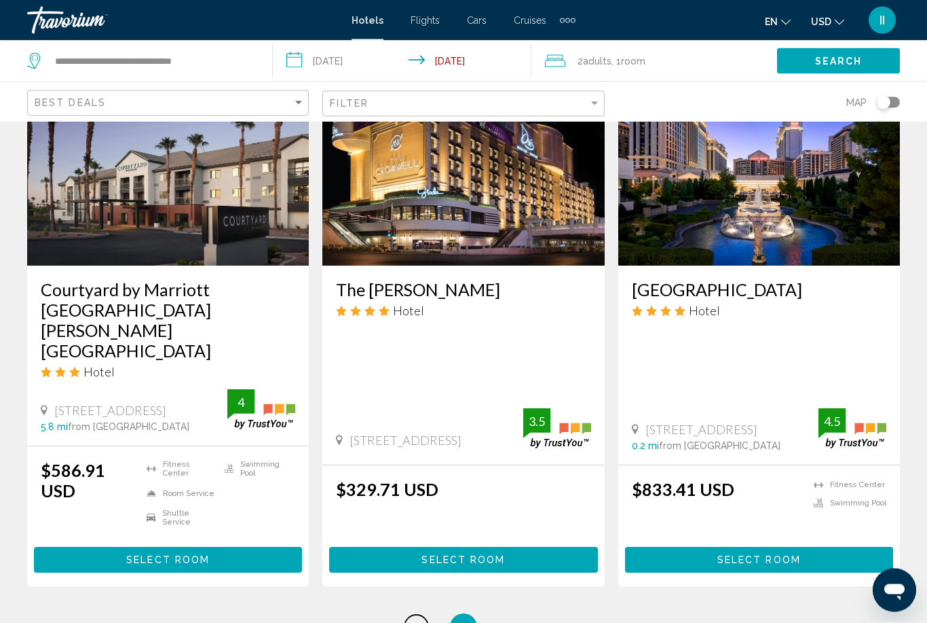
scroll to position [1695, 0]
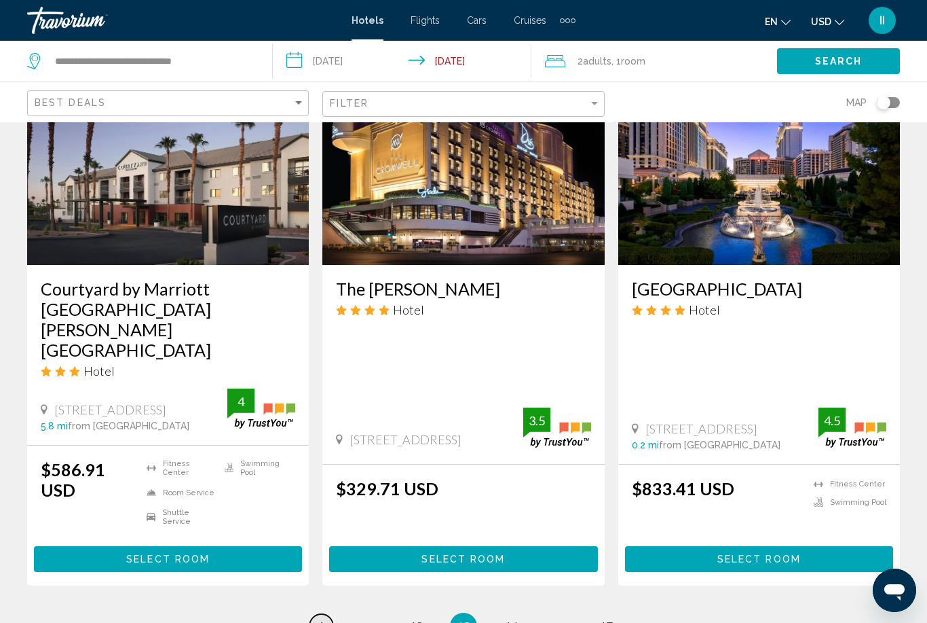
click at [321, 619] on span "1" at bounding box center [321, 626] width 7 height 15
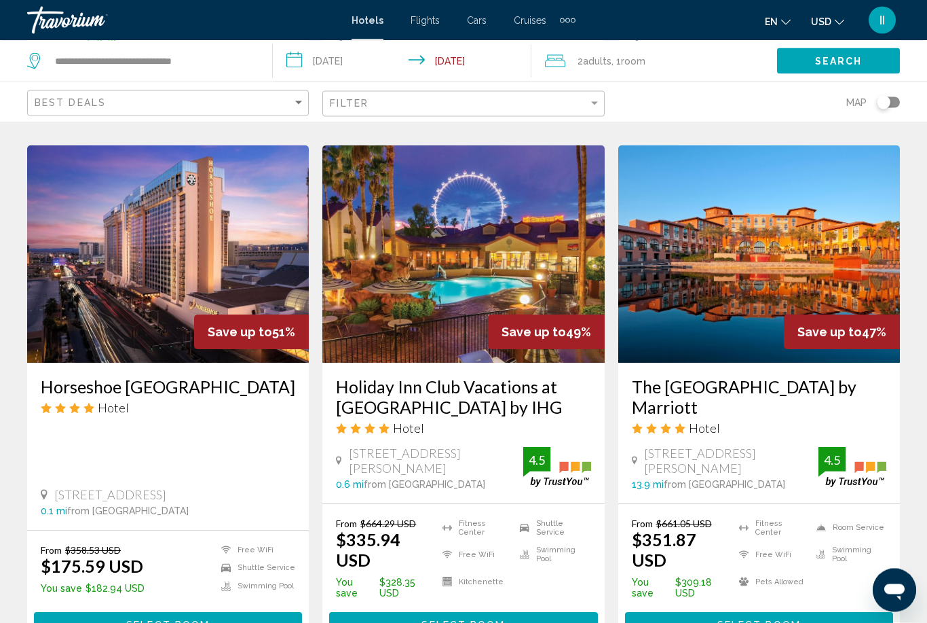
scroll to position [1775, 0]
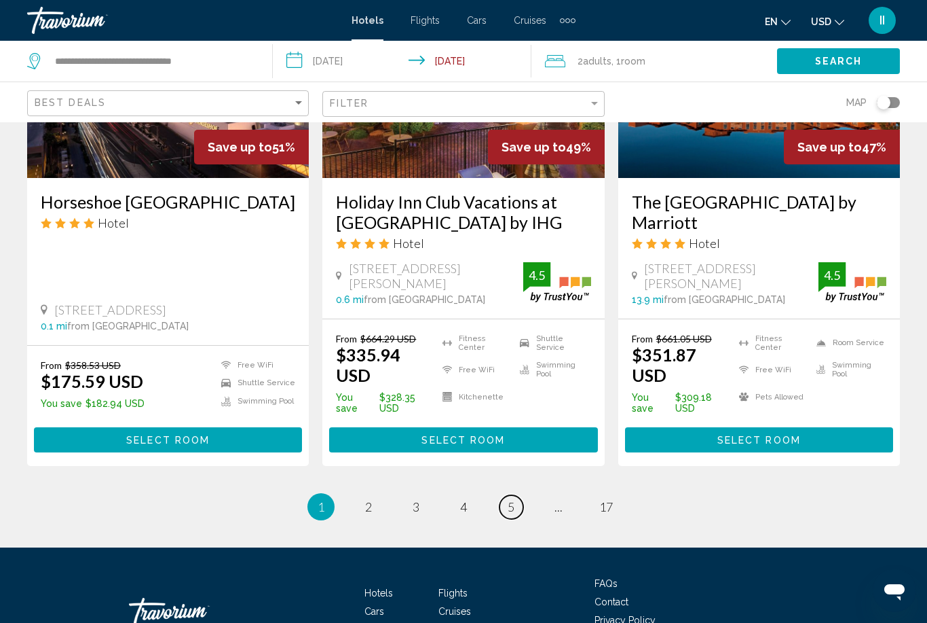
click at [511, 499] on span "5" at bounding box center [511, 506] width 7 height 15
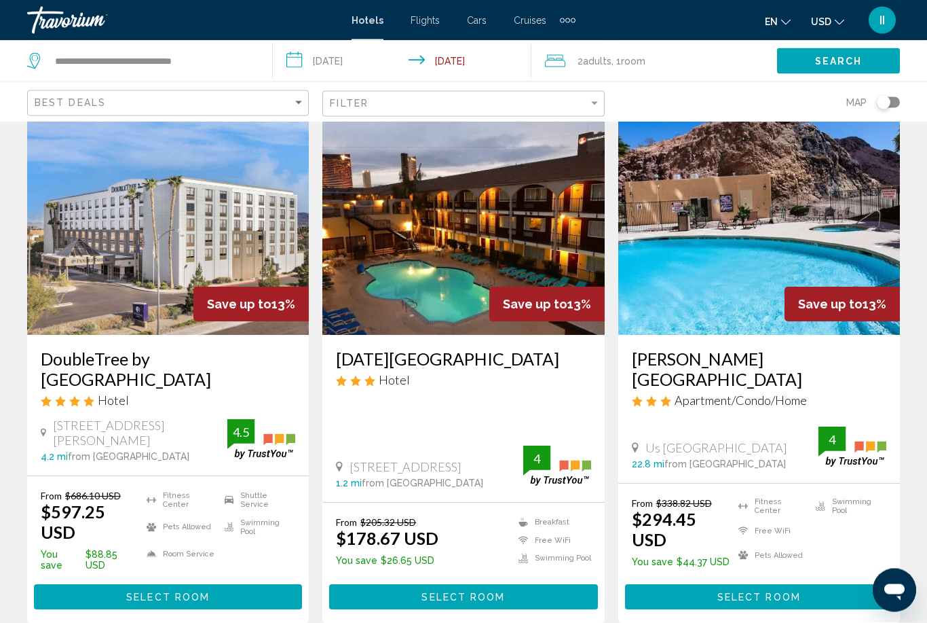
scroll to position [1806, 0]
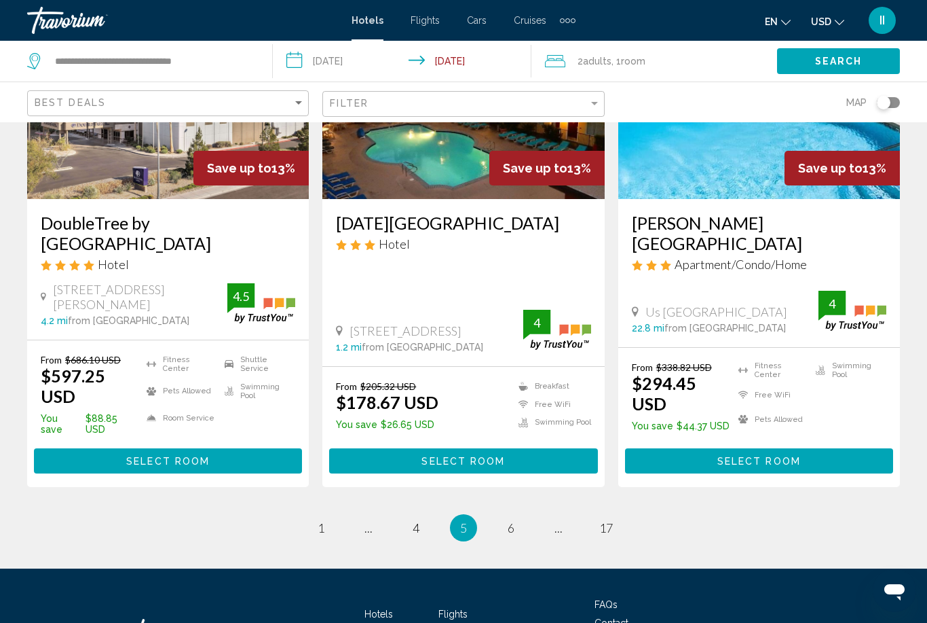
click at [324, 514] on li "page 1" at bounding box center [321, 527] width 27 height 27
click at [322, 520] on span "1" at bounding box center [321, 527] width 7 height 15
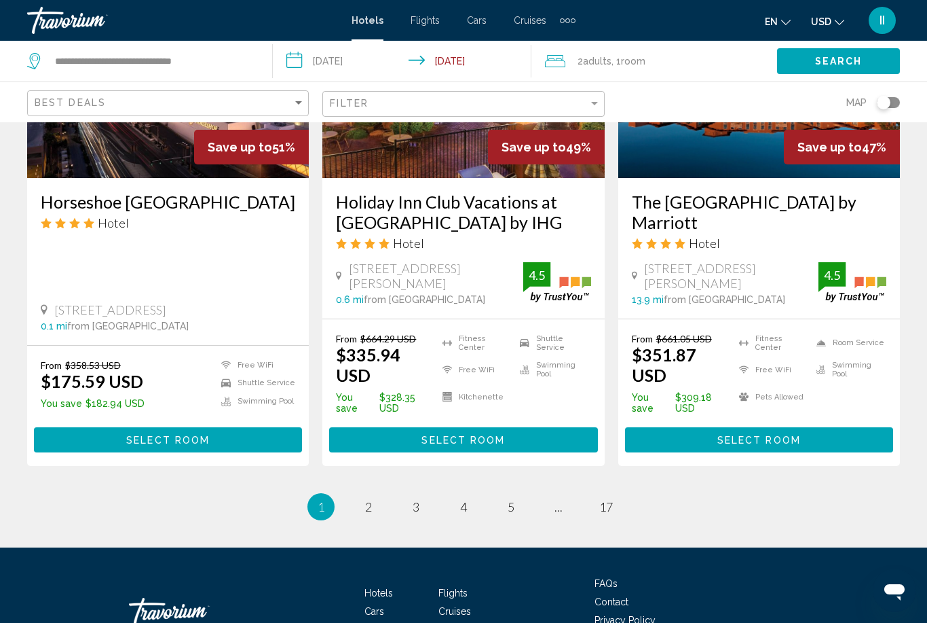
click at [468, 58] on input "**********" at bounding box center [405, 63] width 265 height 45
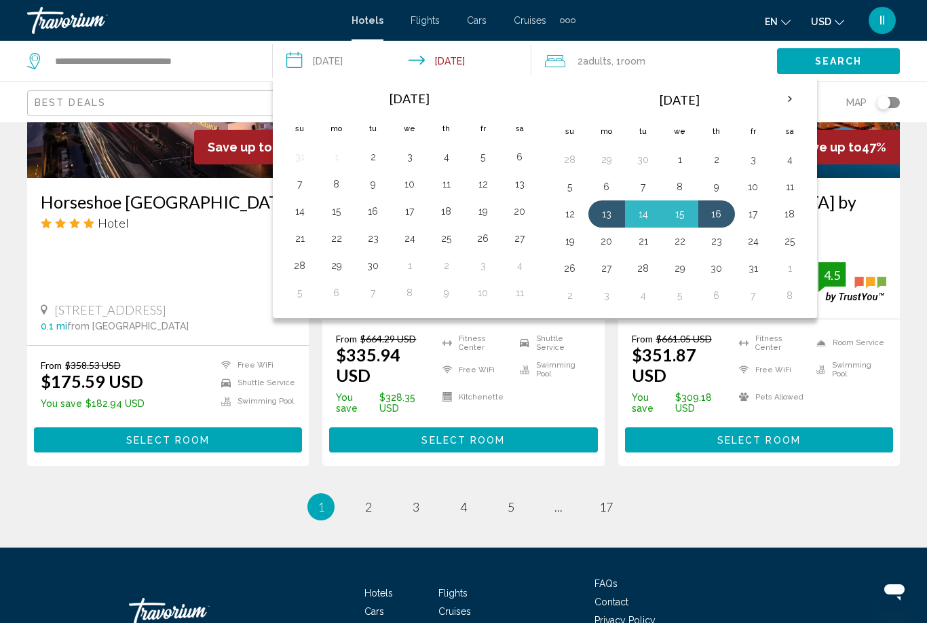
click at [573, 12] on div "Extra navigation items" at bounding box center [568, 20] width 16 height 20
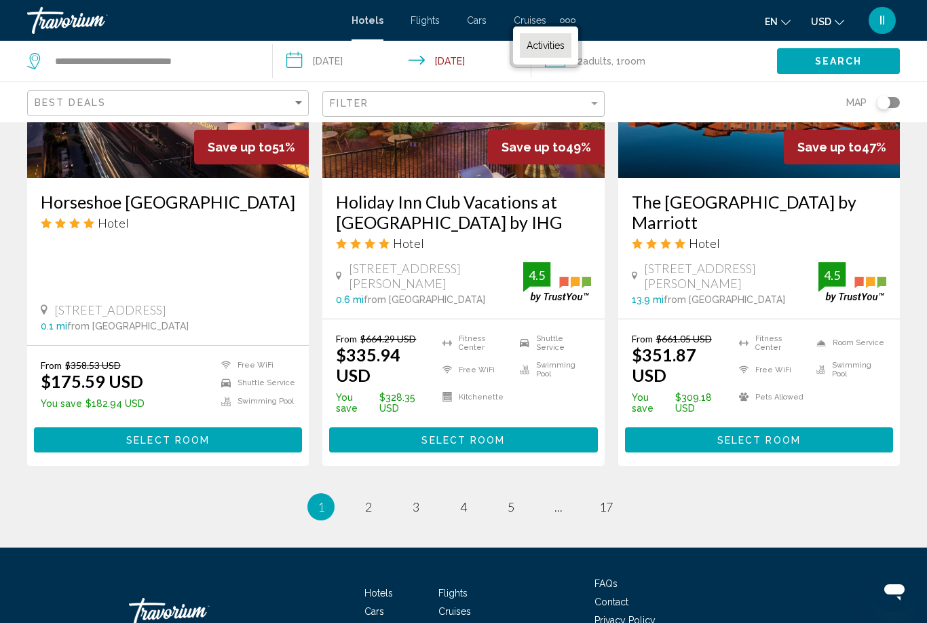
click at [549, 46] on span "Activities" at bounding box center [546, 45] width 38 height 11
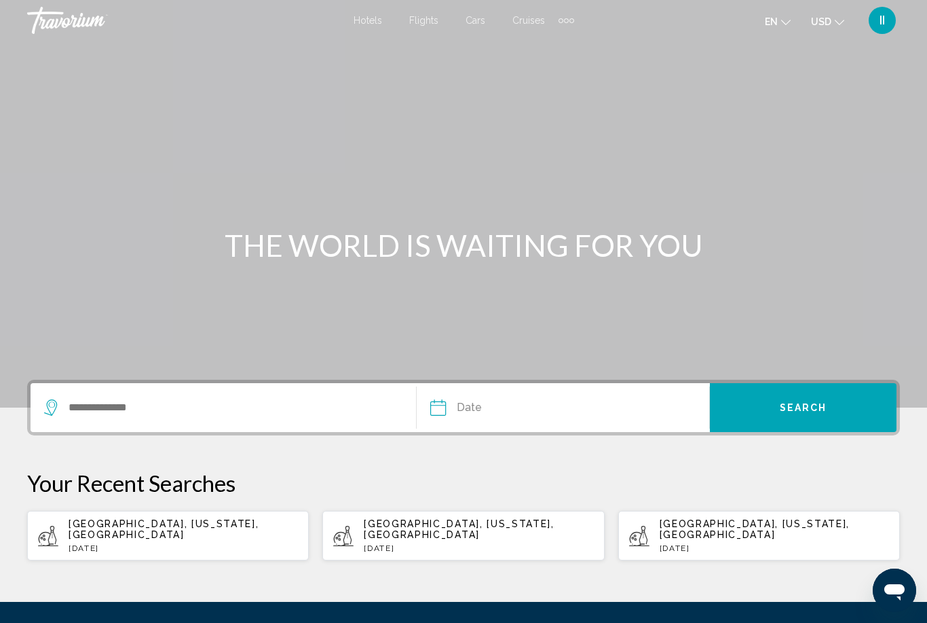
click at [147, 531] on div "Las Vegas, Nevada, USA Wed, 17 Sep" at bounding box center [183, 535] width 229 height 35
type input "**********"
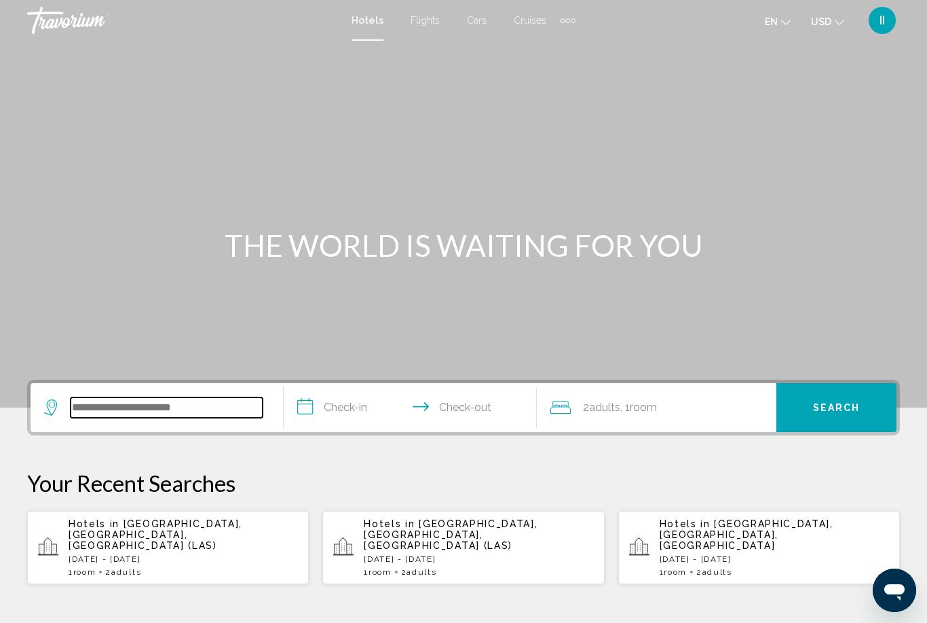
click at [147, 400] on input "Search widget" at bounding box center [167, 407] width 192 height 20
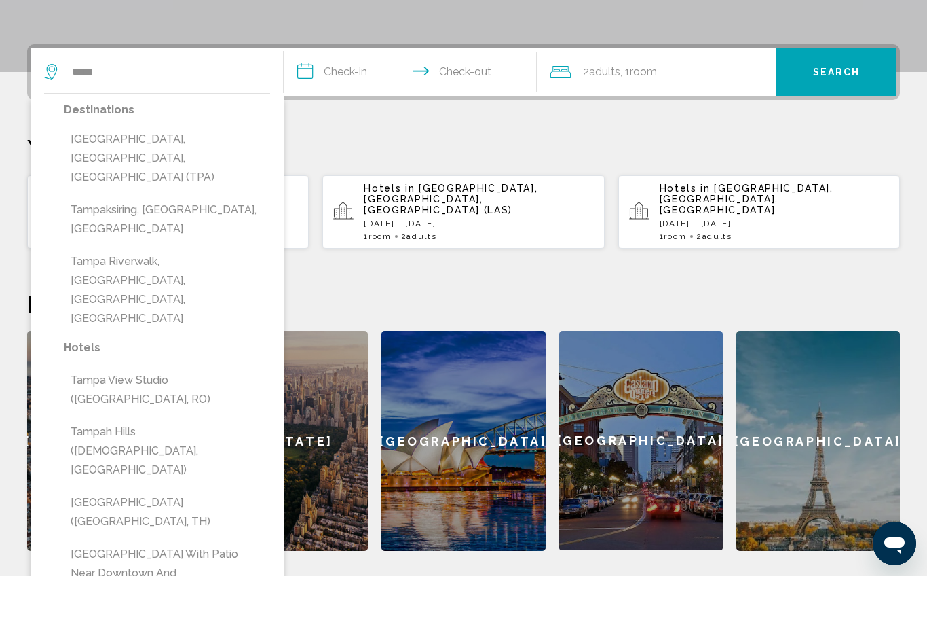
click at [150, 173] on button "[GEOGRAPHIC_DATA], [GEOGRAPHIC_DATA], [GEOGRAPHIC_DATA] (TPA)" at bounding box center [167, 205] width 206 height 64
type input "**********"
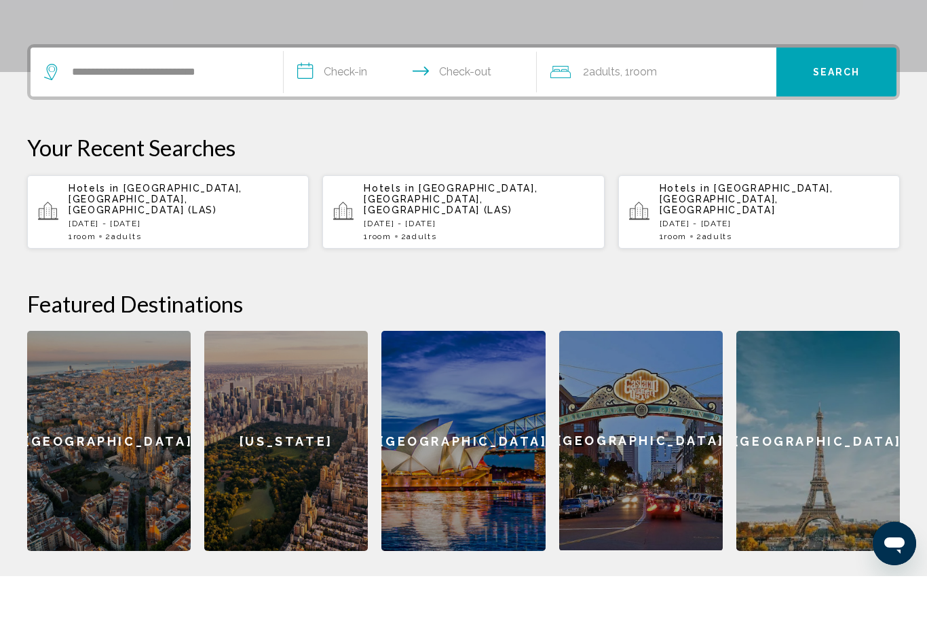
click at [344, 94] on input "**********" at bounding box center [413, 120] width 259 height 53
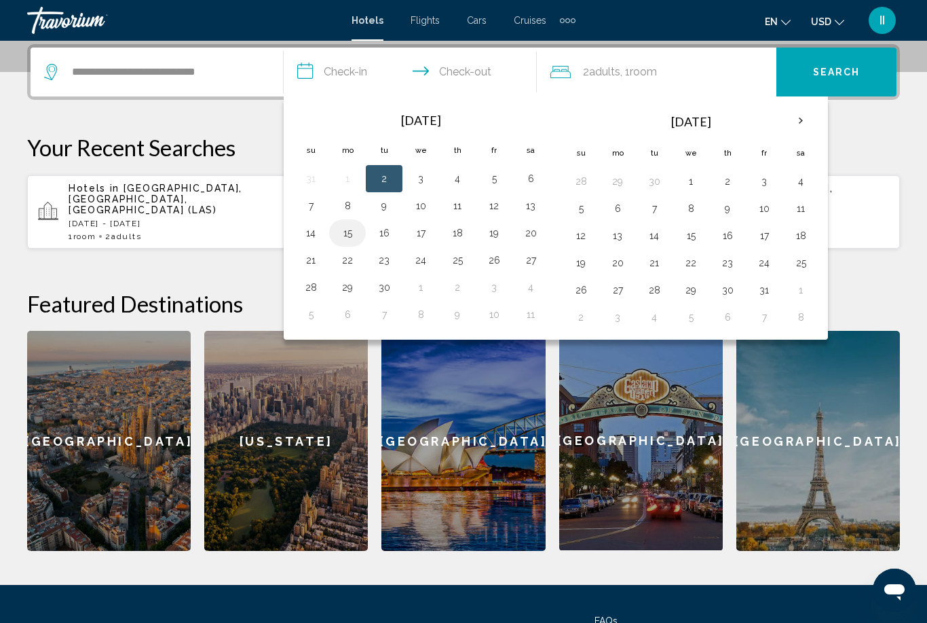
click at [350, 233] on button "15" at bounding box center [348, 232] width 22 height 19
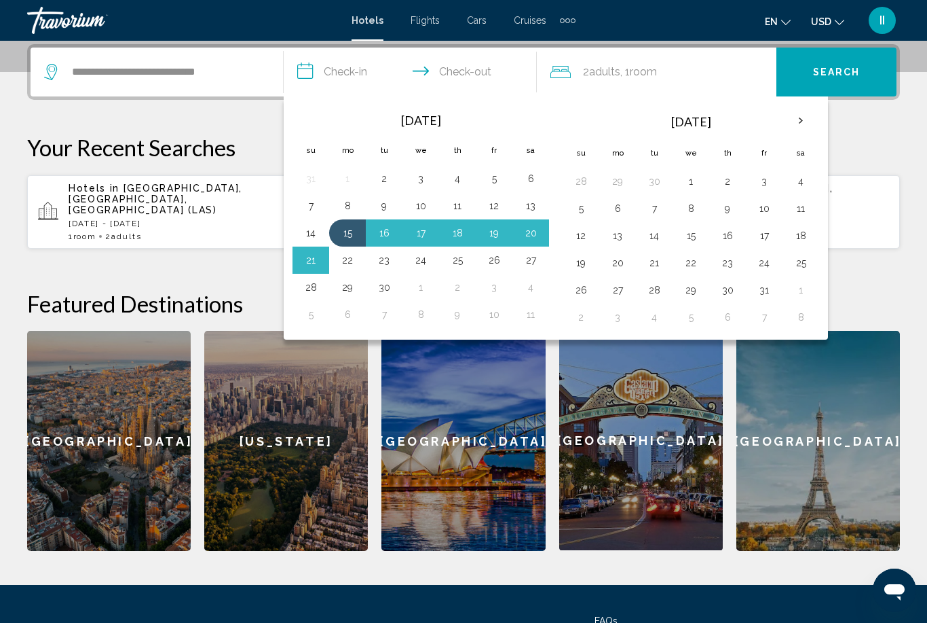
click at [347, 267] on button "22" at bounding box center [348, 260] width 22 height 19
type input "**********"
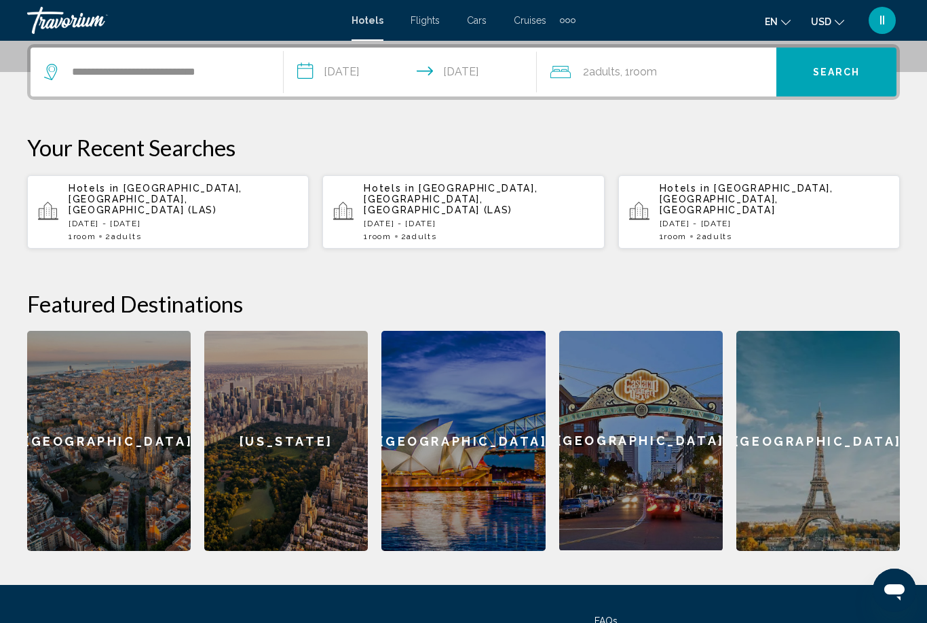
click at [828, 83] on button "Search" at bounding box center [837, 72] width 120 height 49
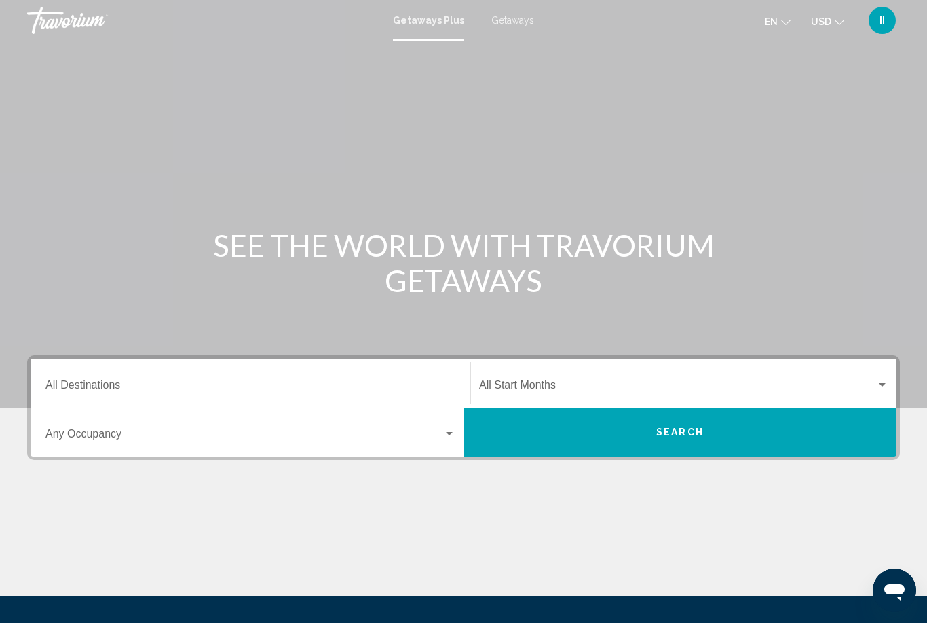
click at [506, 23] on span "Getaways" at bounding box center [513, 20] width 43 height 11
click at [123, 384] on input "Destination All Destinations" at bounding box center [250, 388] width 410 height 12
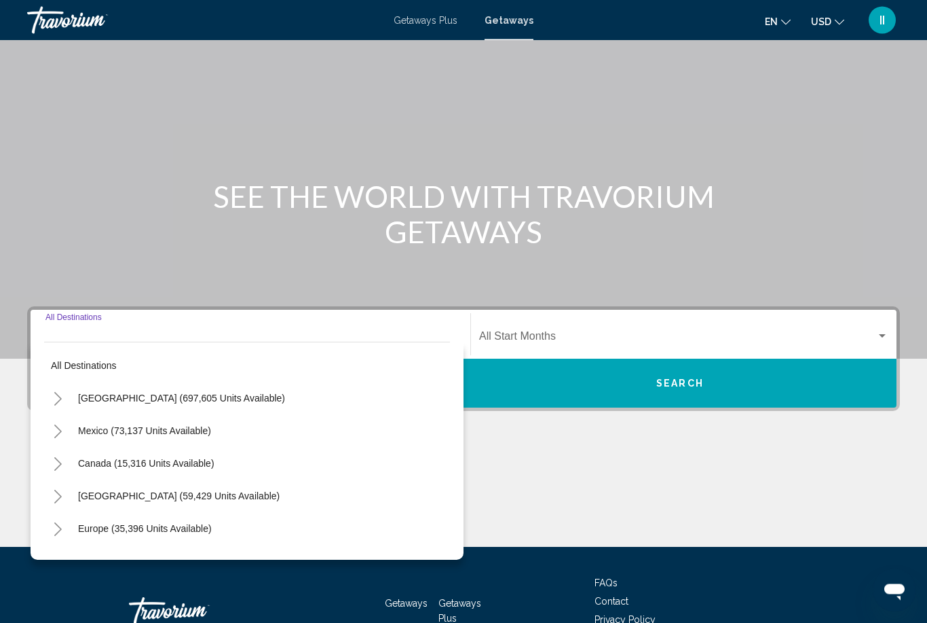
scroll to position [139, 0]
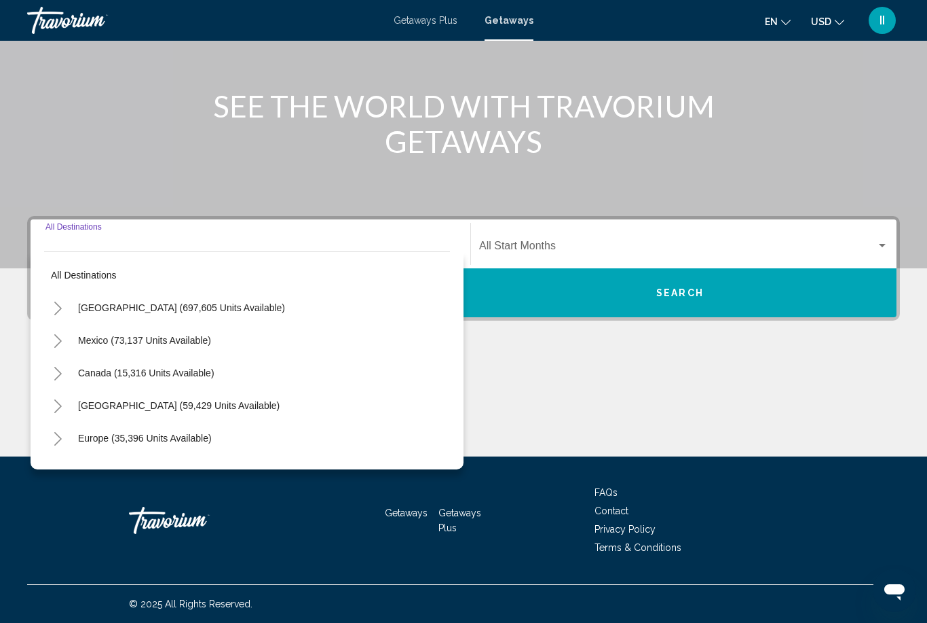
click at [59, 310] on icon "Toggle United States (697,605 units available)" at bounding box center [57, 308] width 7 height 14
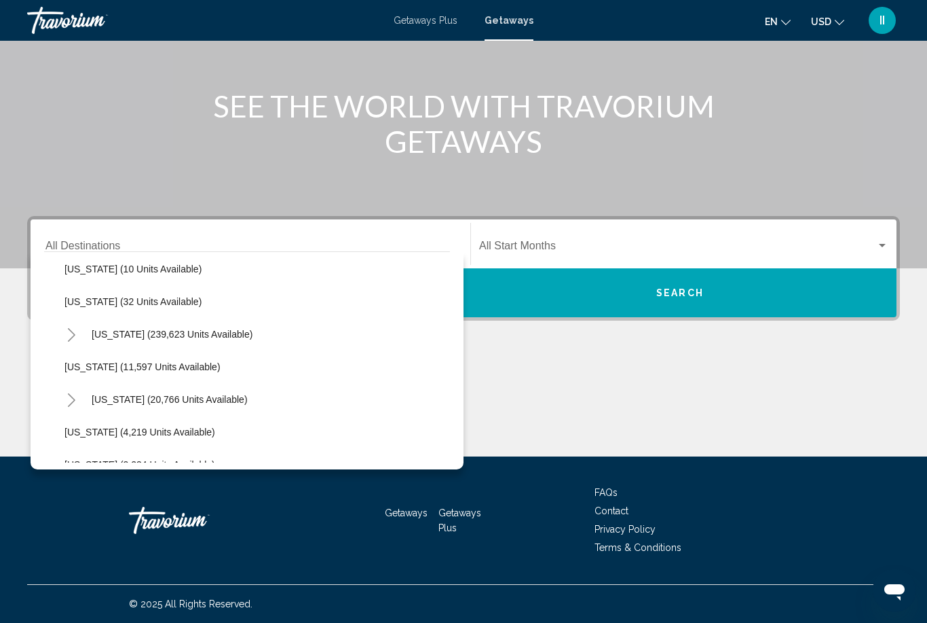
scroll to position [234, 0]
click at [73, 334] on icon "Toggle Florida (239,623 units available)" at bounding box center [71, 336] width 7 height 14
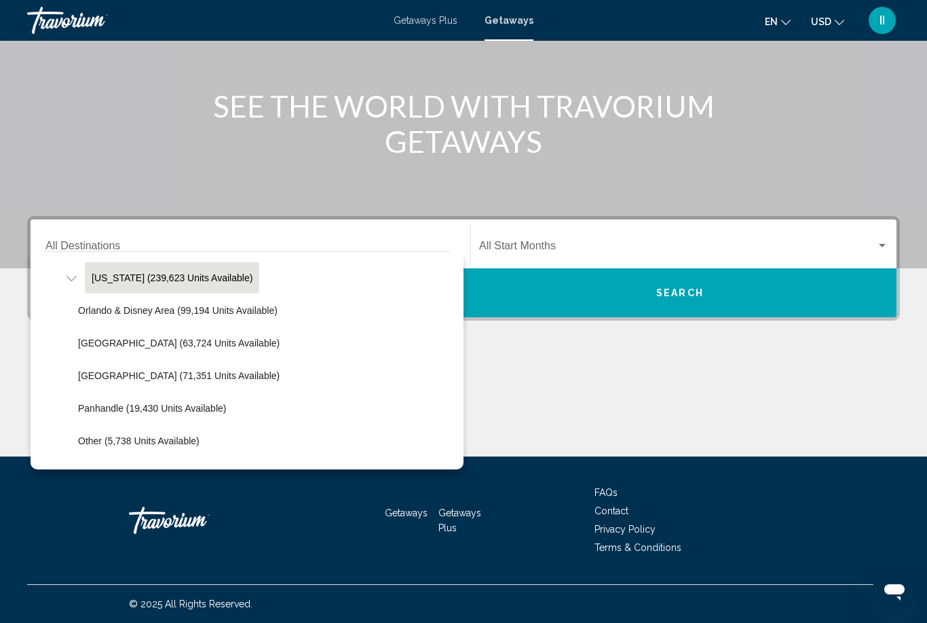
scroll to position [289, 0]
click at [148, 284] on span "Florida (239,623 units available)" at bounding box center [172, 279] width 161 height 11
type input "**********"
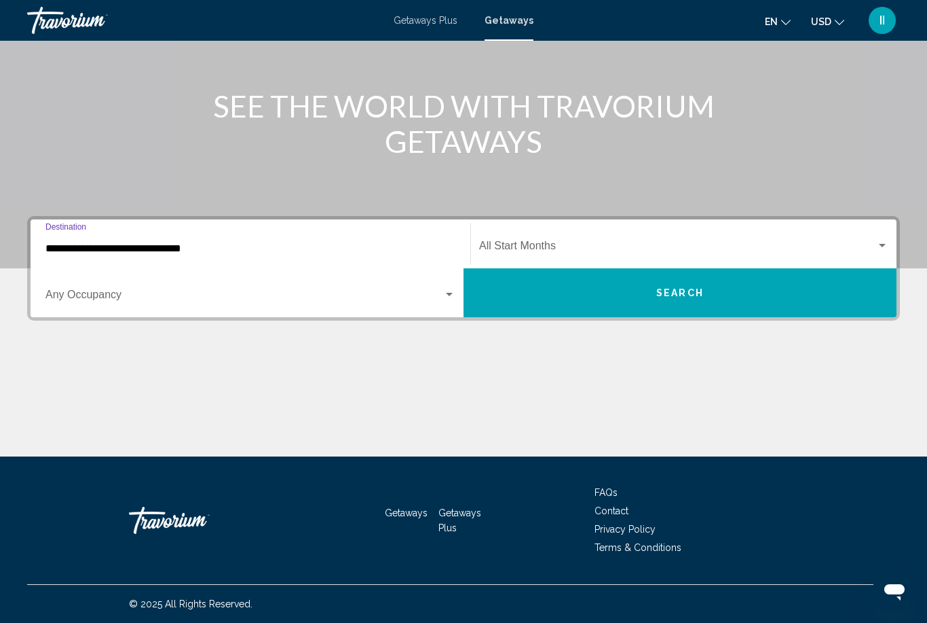
click at [545, 251] on span "Search widget" at bounding box center [677, 248] width 397 height 12
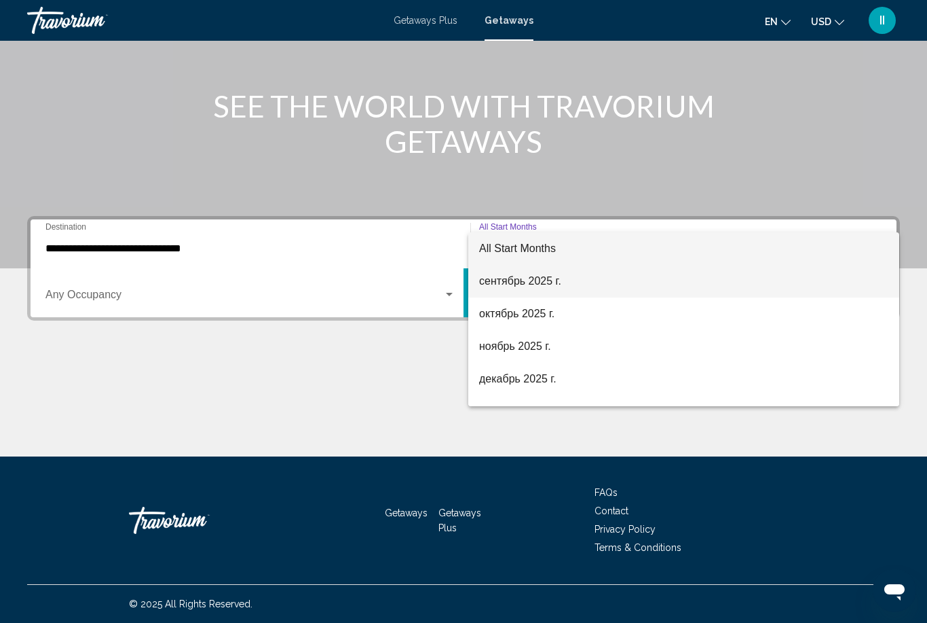
click at [540, 285] on span "сентябрь 2025 г." at bounding box center [683, 281] width 409 height 33
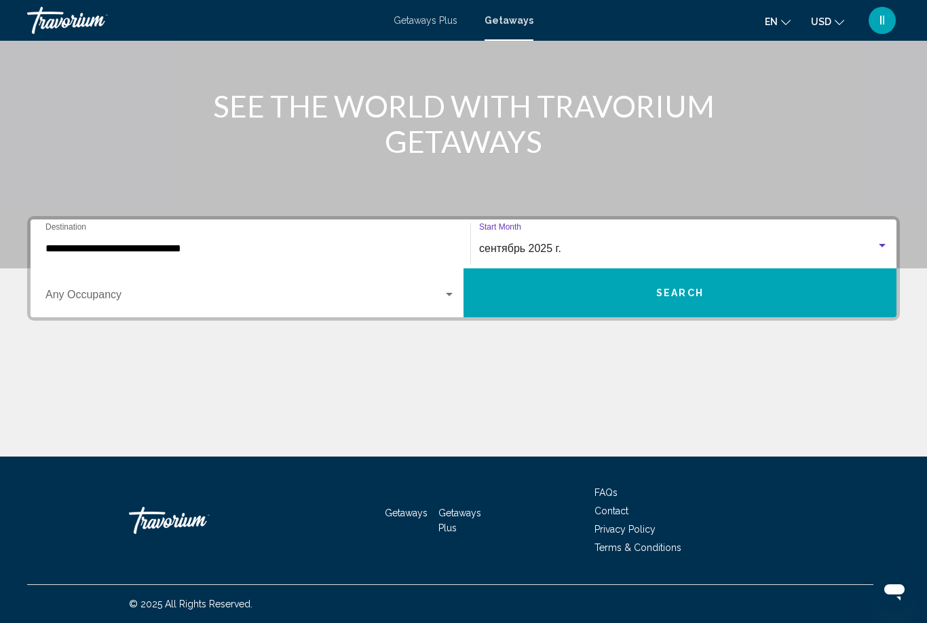
click at [628, 300] on button "Search" at bounding box center [680, 292] width 433 height 49
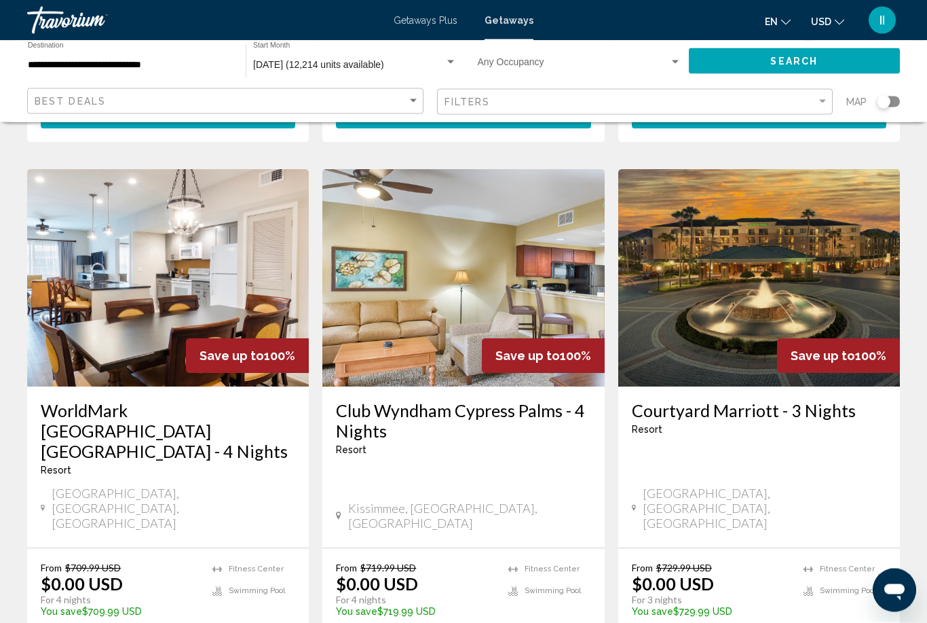
scroll to position [1671, 0]
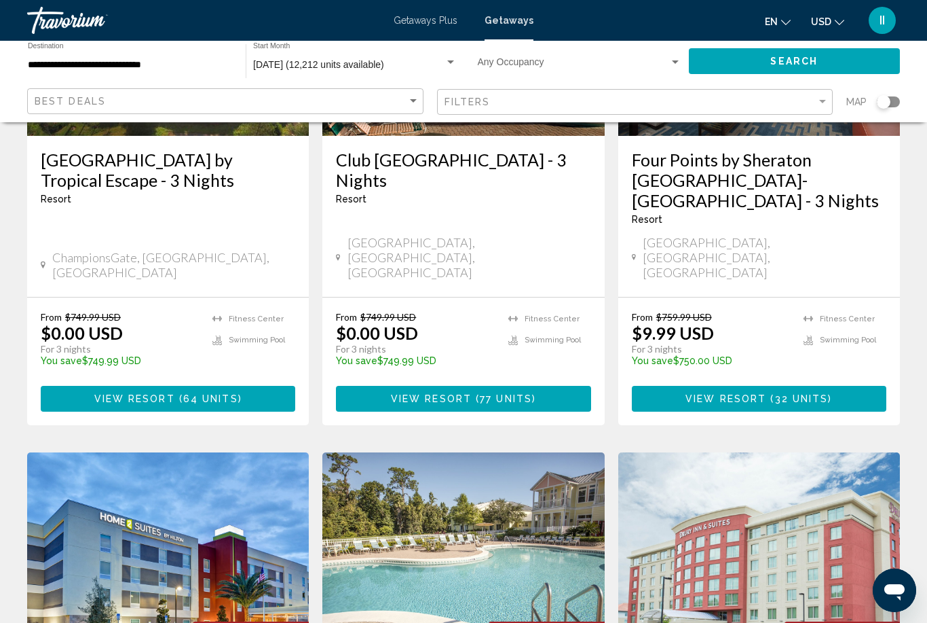
scroll to position [792, 0]
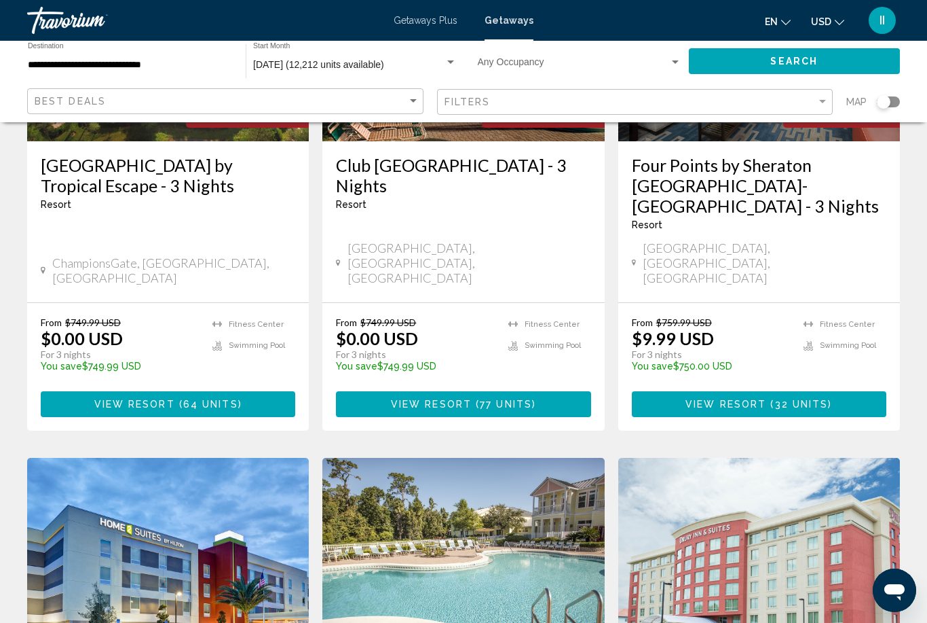
click at [503, 109] on div "Filters" at bounding box center [637, 102] width 385 height 25
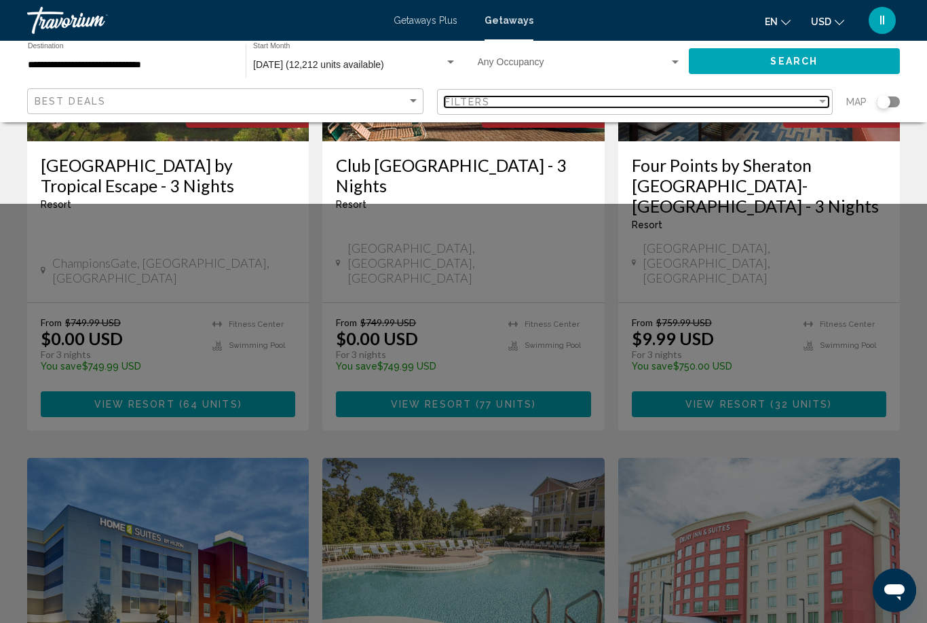
click at [519, 101] on div "Filters" at bounding box center [631, 101] width 373 height 11
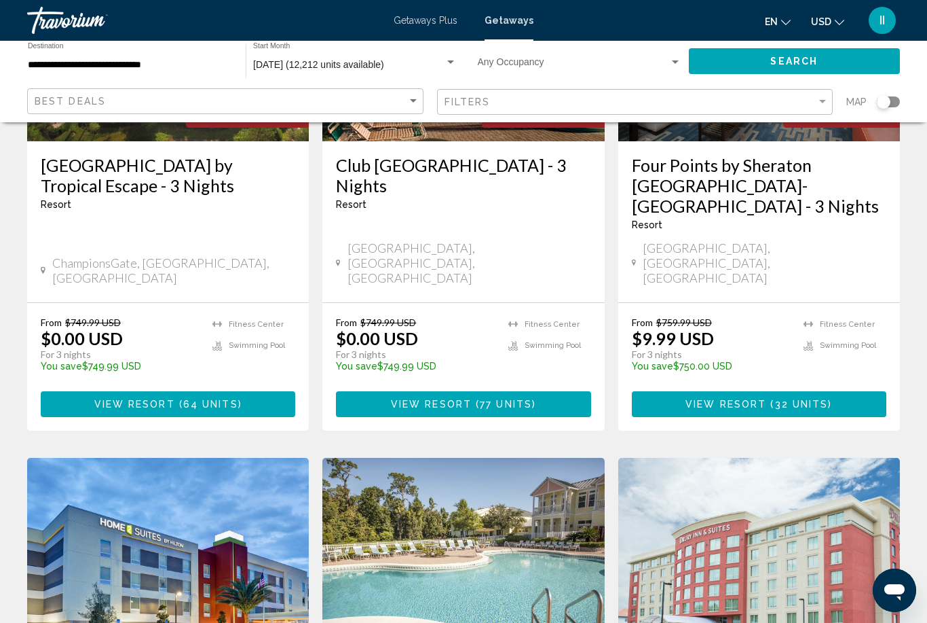
click at [533, 108] on div "Filters" at bounding box center [637, 102] width 385 height 25
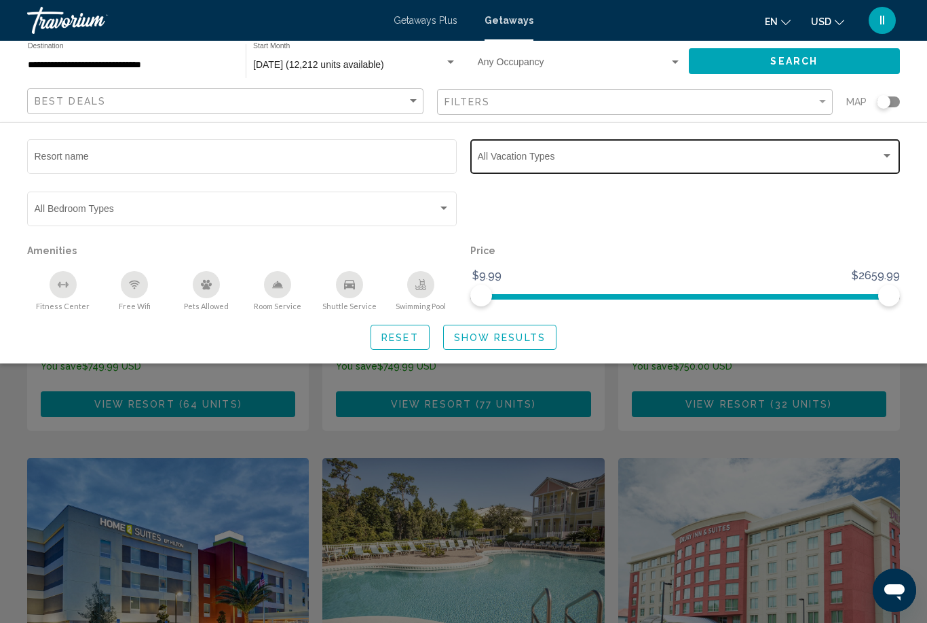
click at [517, 164] on div "Search widget" at bounding box center [686, 158] width 416 height 11
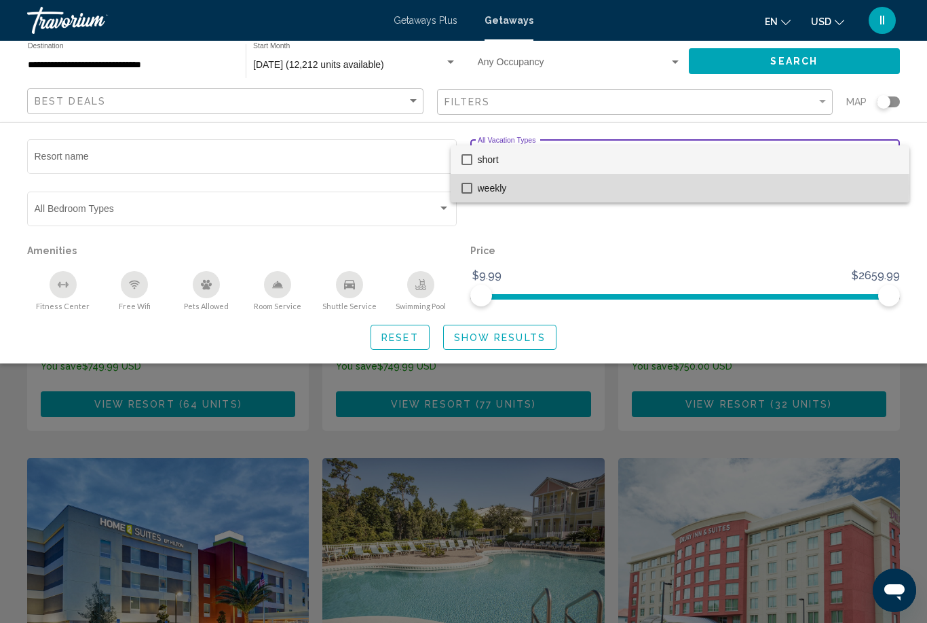
click at [495, 187] on span "weekly" at bounding box center [688, 188] width 421 height 29
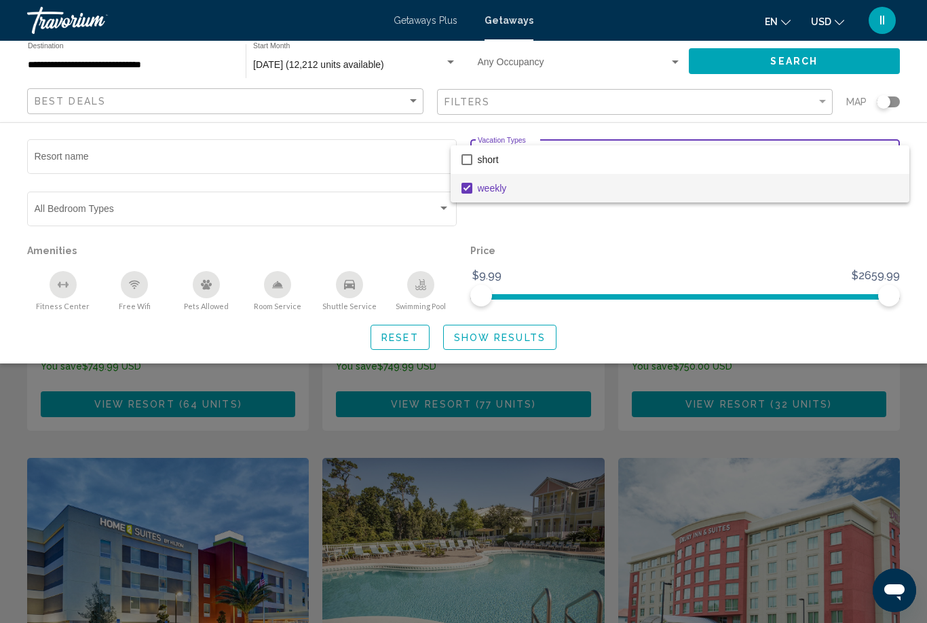
click at [500, 339] on div at bounding box center [463, 311] width 927 height 623
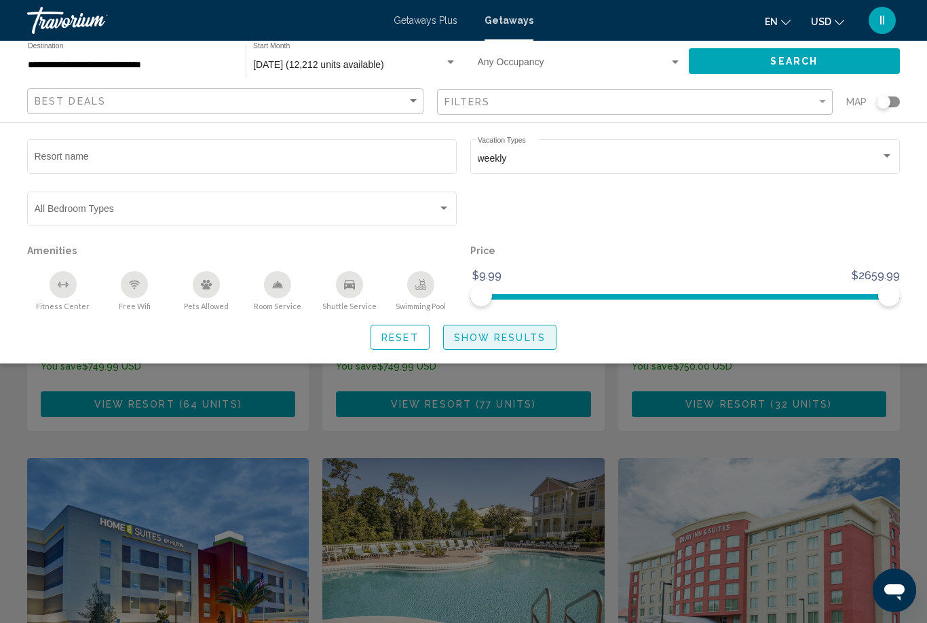
click at [483, 337] on span "Show Results" at bounding box center [500, 337] width 92 height 11
